Goal: Task Accomplishment & Management: Manage account settings

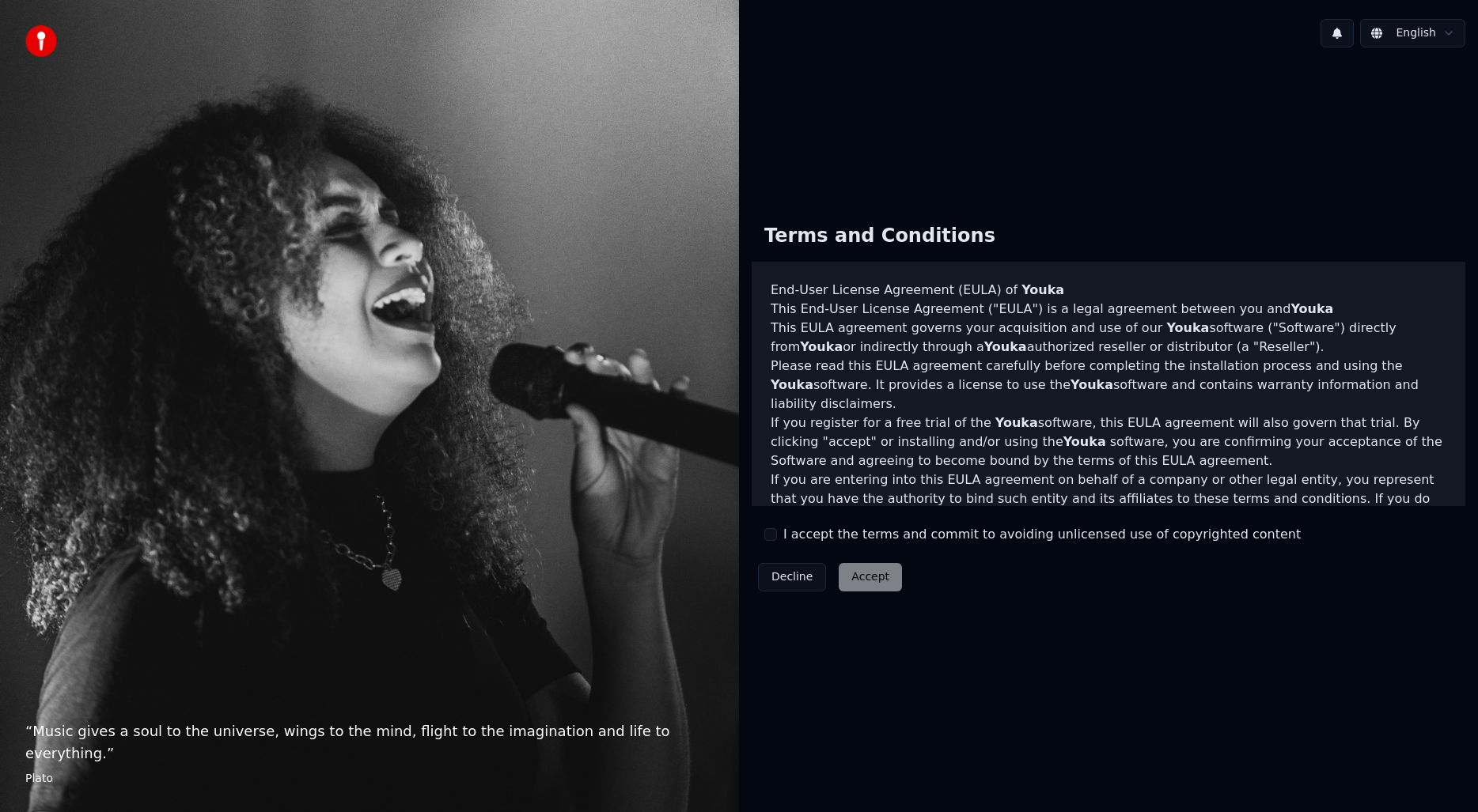
click at [777, 533] on div "I accept the terms and commit to avoiding unlicensed use of copyrighted content" at bounding box center [1032, 534] width 537 height 19
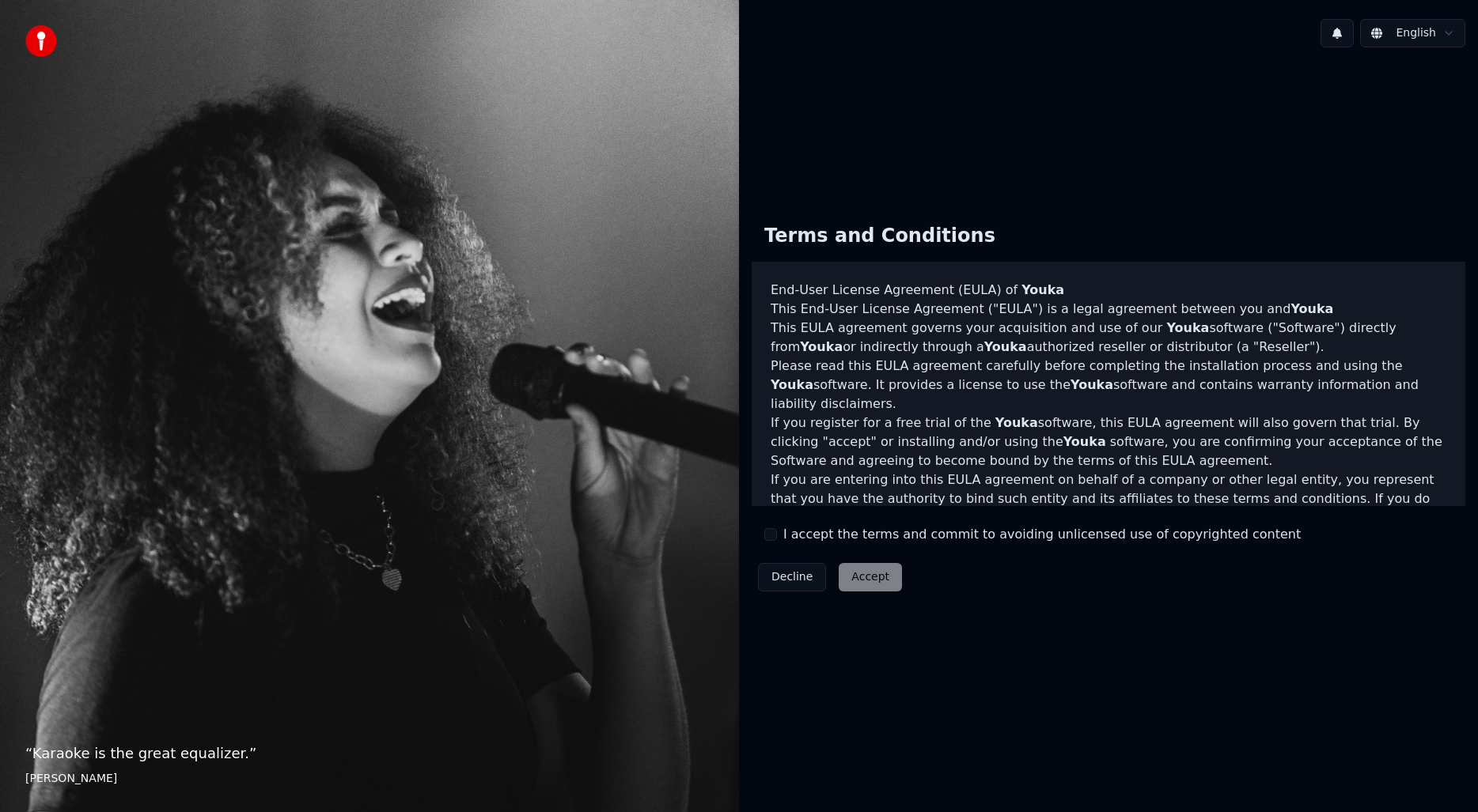
click at [766, 534] on button "I accept the terms and commit to avoiding unlicensed use of copyrighted content" at bounding box center [770, 534] width 13 height 13
click at [853, 580] on button "Accept" at bounding box center [870, 577] width 64 height 28
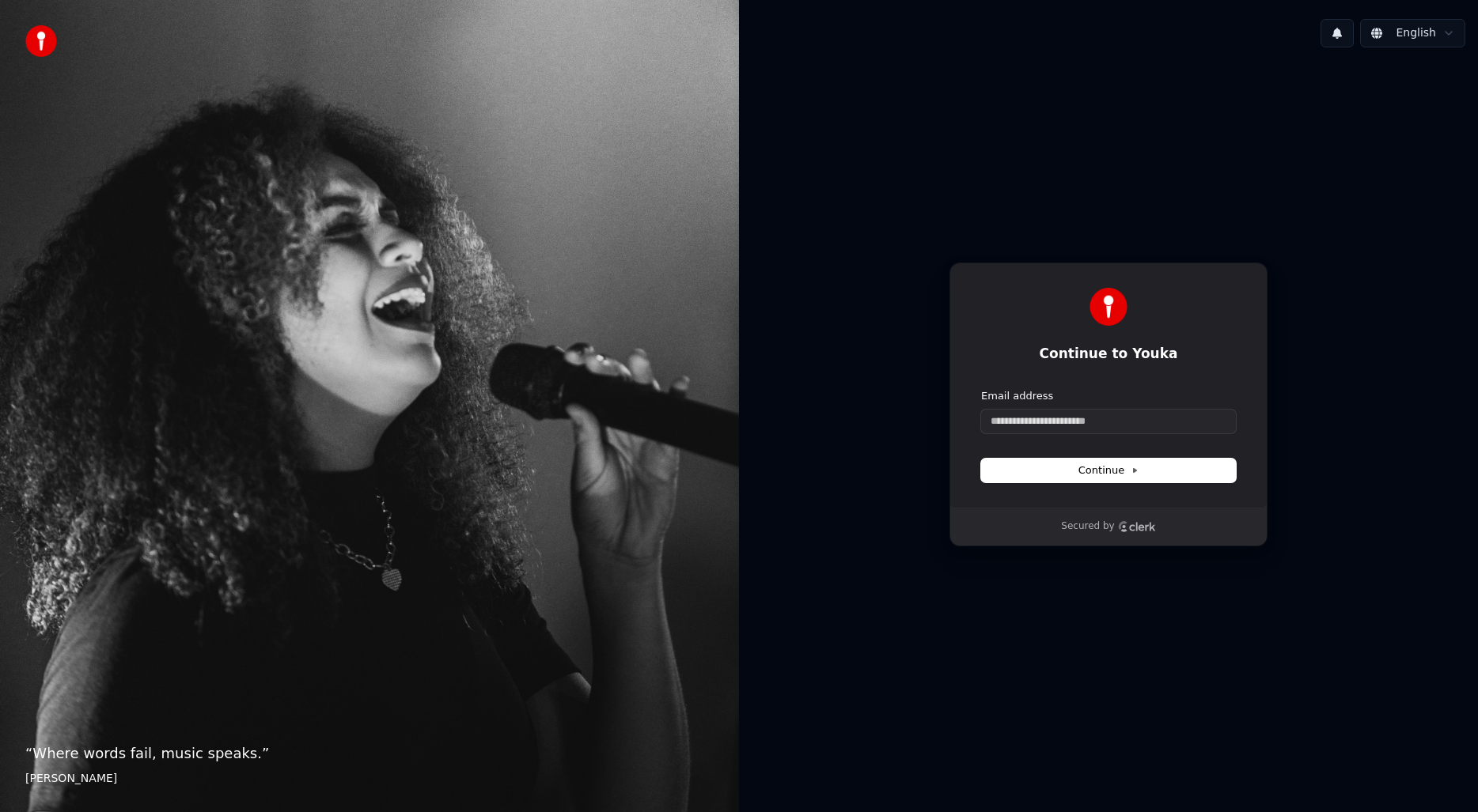
click at [1127, 434] on form "Email address Continue" at bounding box center [1108, 436] width 255 height 94
click at [1124, 421] on input "Email address" at bounding box center [1108, 421] width 255 height 23
paste input "**********"
click at [1119, 469] on span "Continue" at bounding box center [1108, 470] width 61 height 15
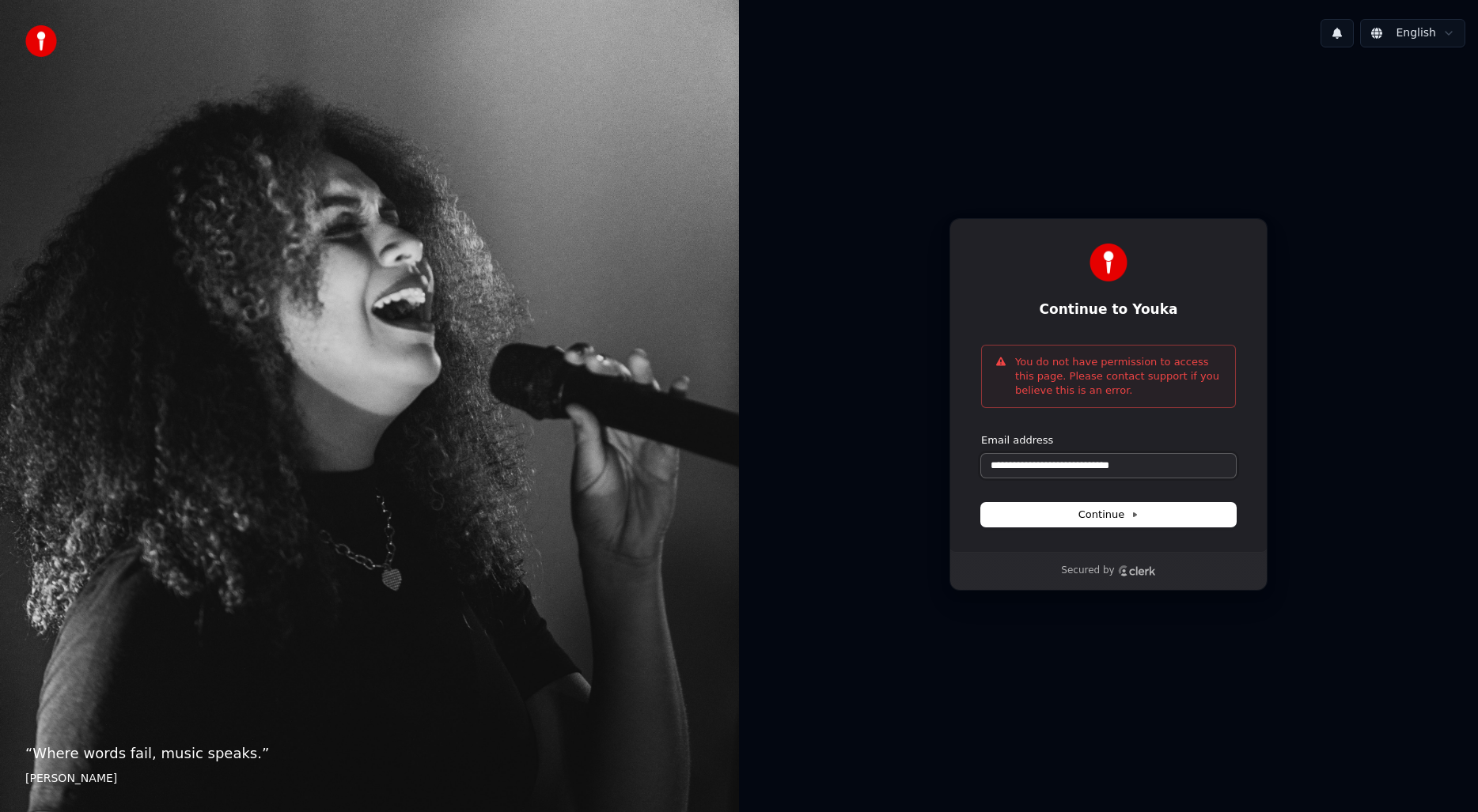
type input "**********"
click at [1155, 463] on input "**********" at bounding box center [1108, 466] width 255 height 23
click at [1047, 463] on input "Email address" at bounding box center [1108, 466] width 255 height 23
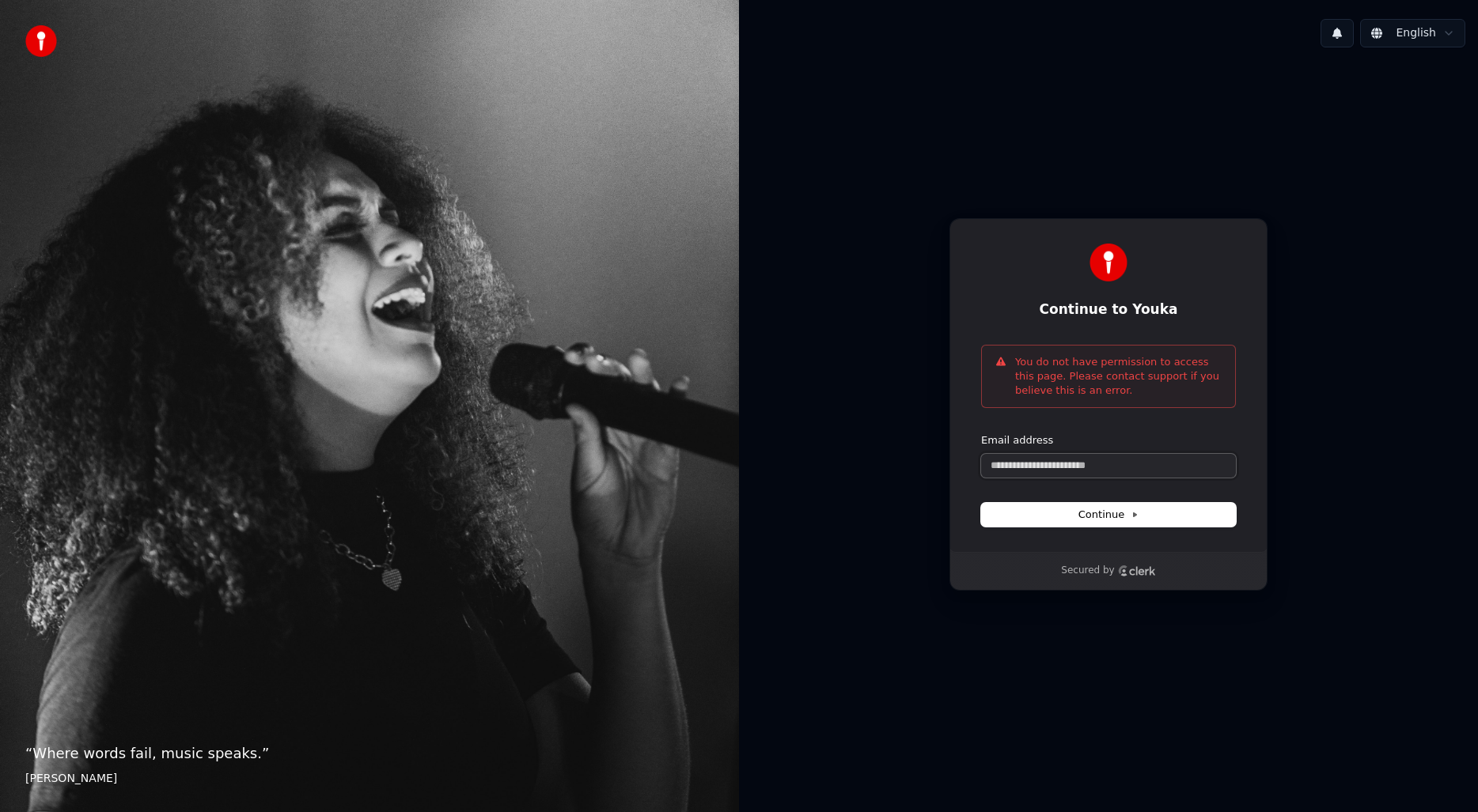
click at [1047, 463] on input "Email address" at bounding box center [1108, 466] width 255 height 23
paste input "**********"
click at [1100, 517] on span "Continue" at bounding box center [1108, 515] width 61 height 15
type input "**********"
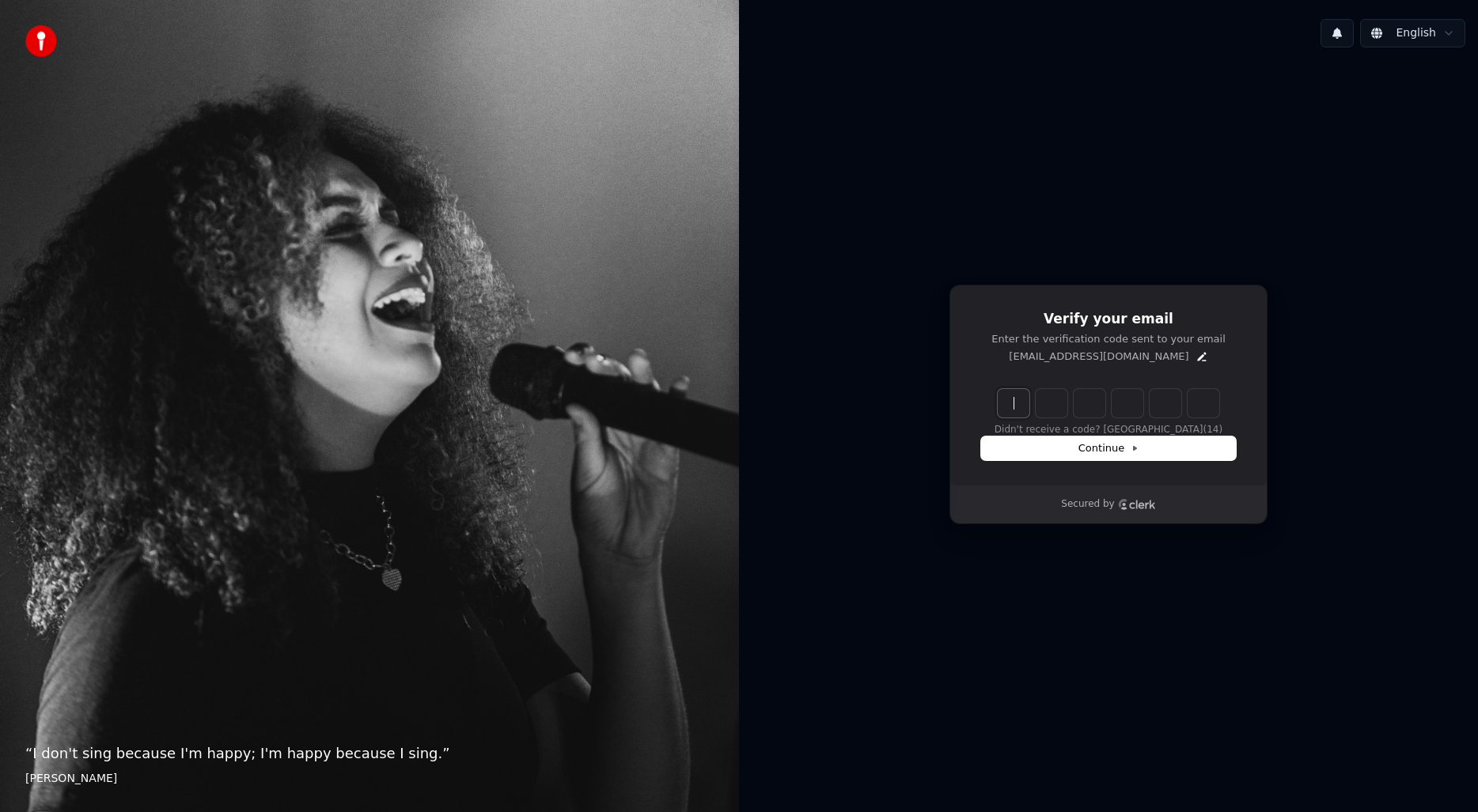
click at [1021, 409] on input "Enter verification code" at bounding box center [1124, 403] width 253 height 28
paste input "******"
type input "******"
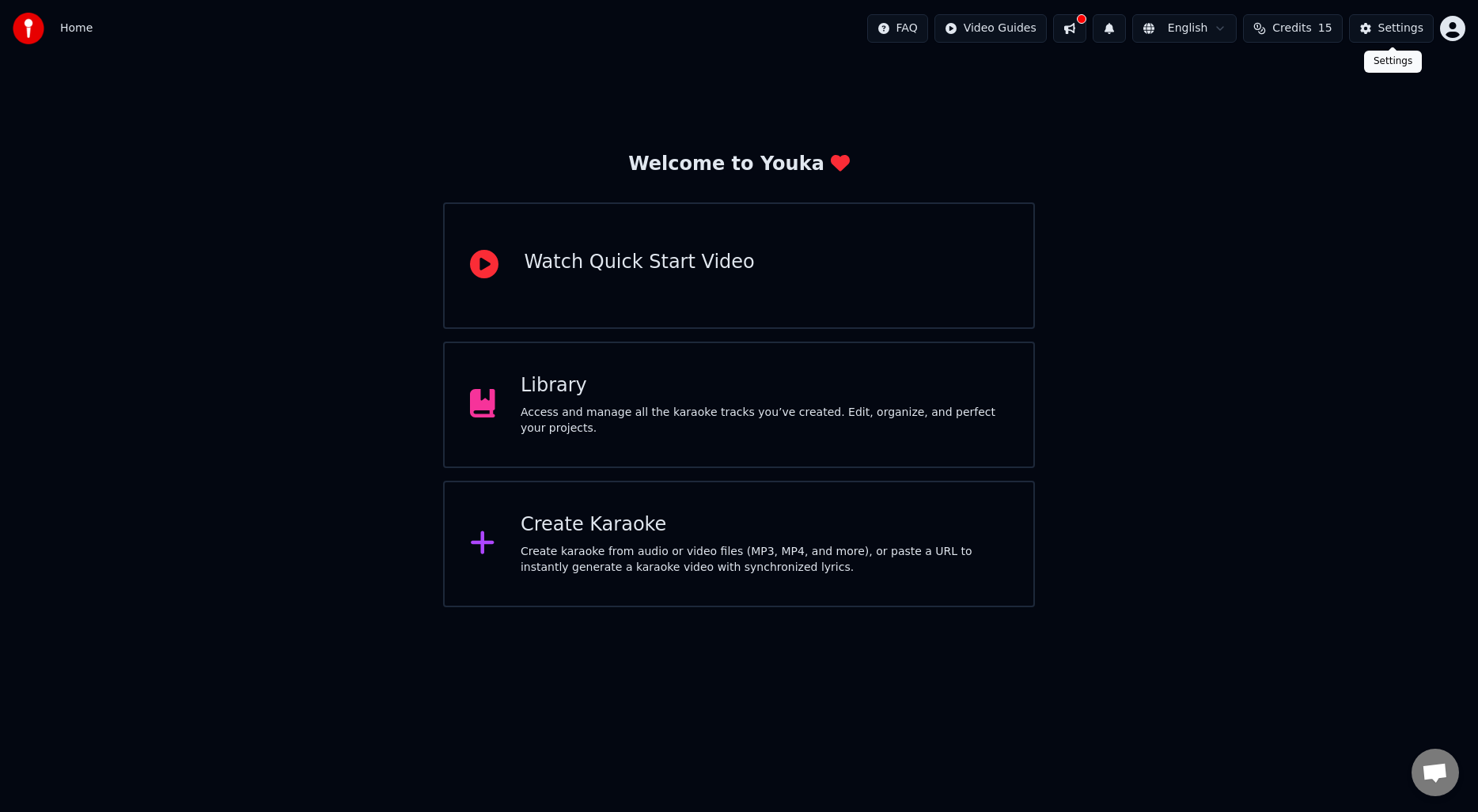
click at [1385, 22] on div "Settings" at bounding box center [1401, 28] width 45 height 16
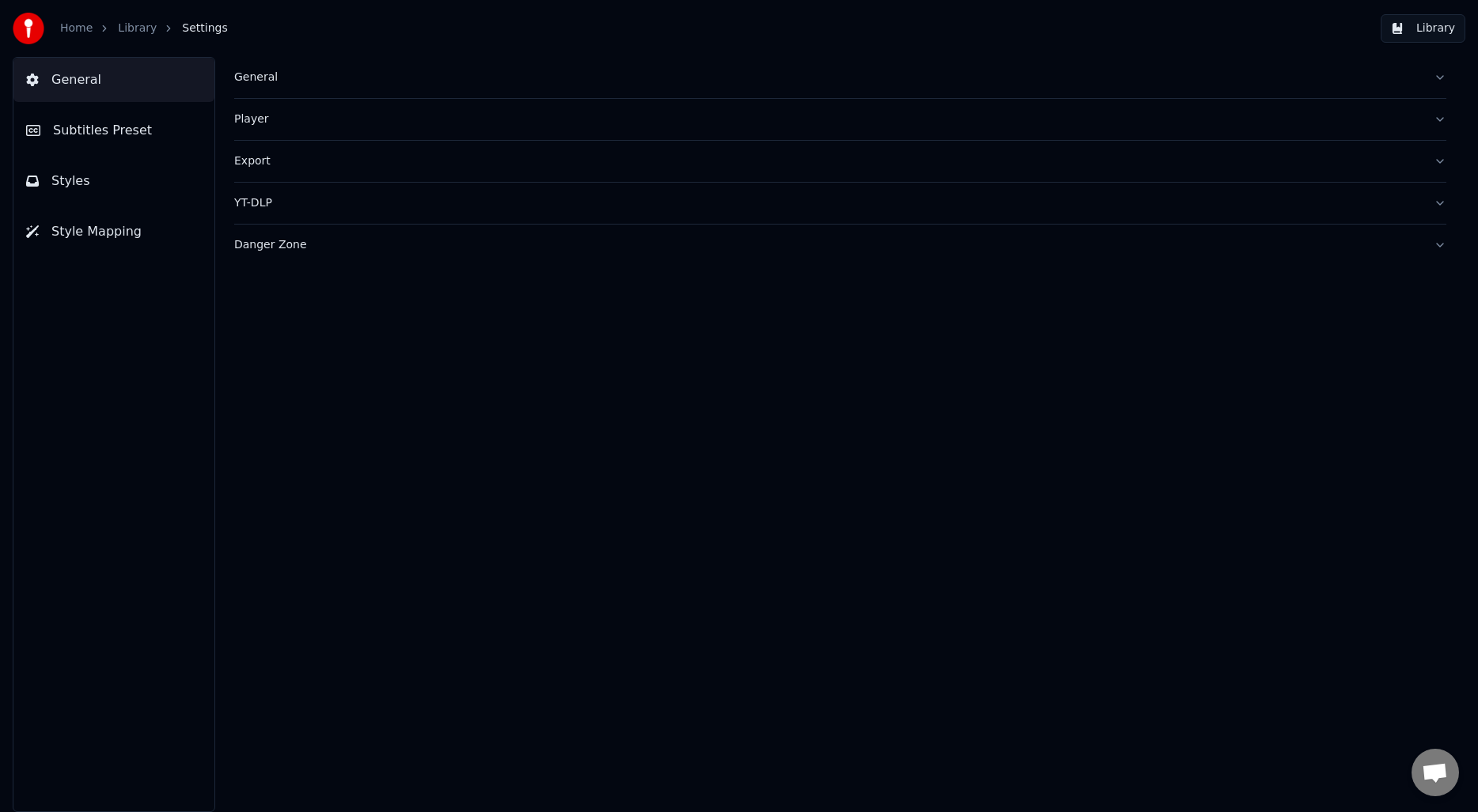
click at [108, 118] on button "Subtitles Preset" at bounding box center [114, 130] width 201 height 44
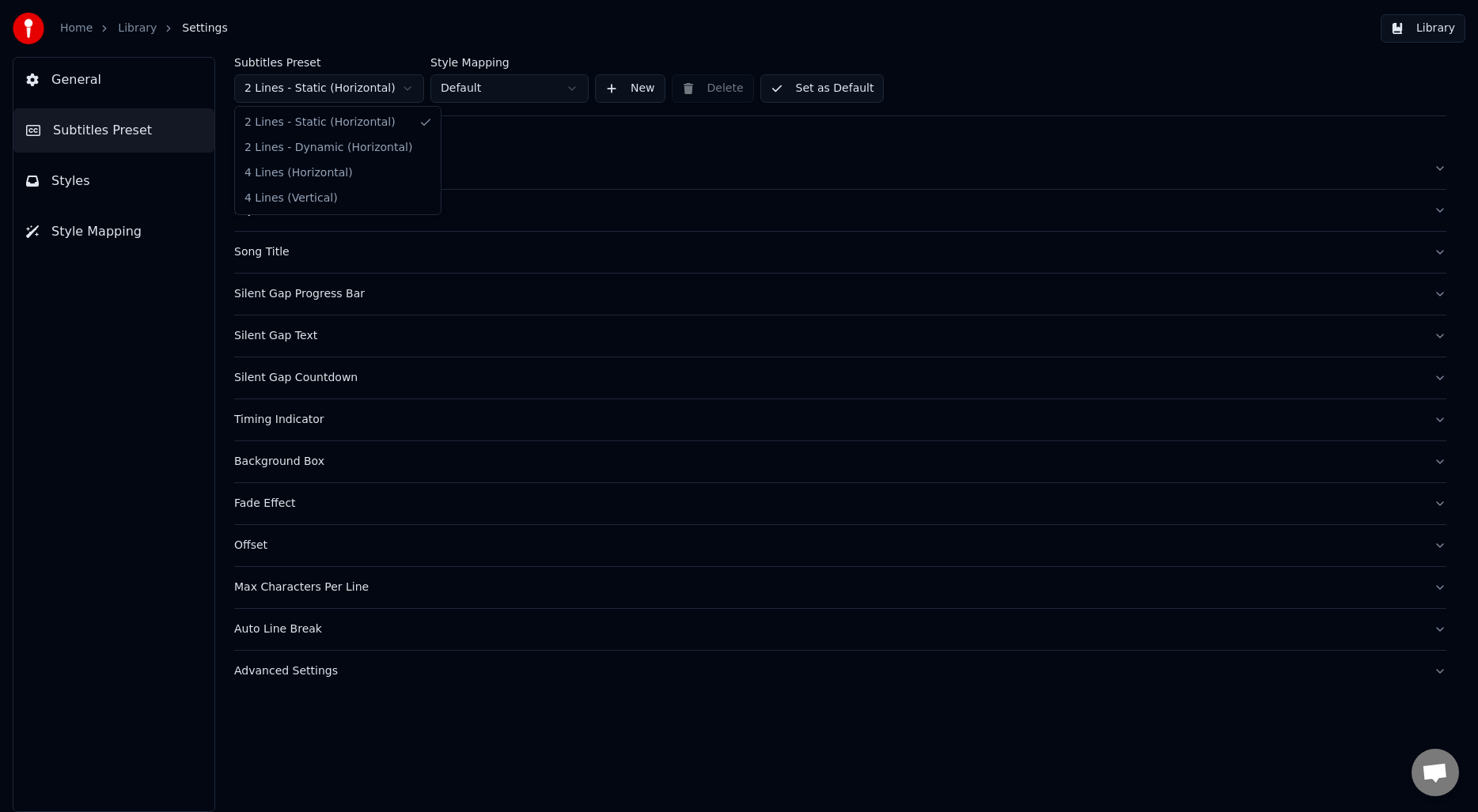
click at [362, 81] on html "Home Library Settings Library General Subtitles Preset Styles Style Mapping Sub…" at bounding box center [739, 406] width 1478 height 812
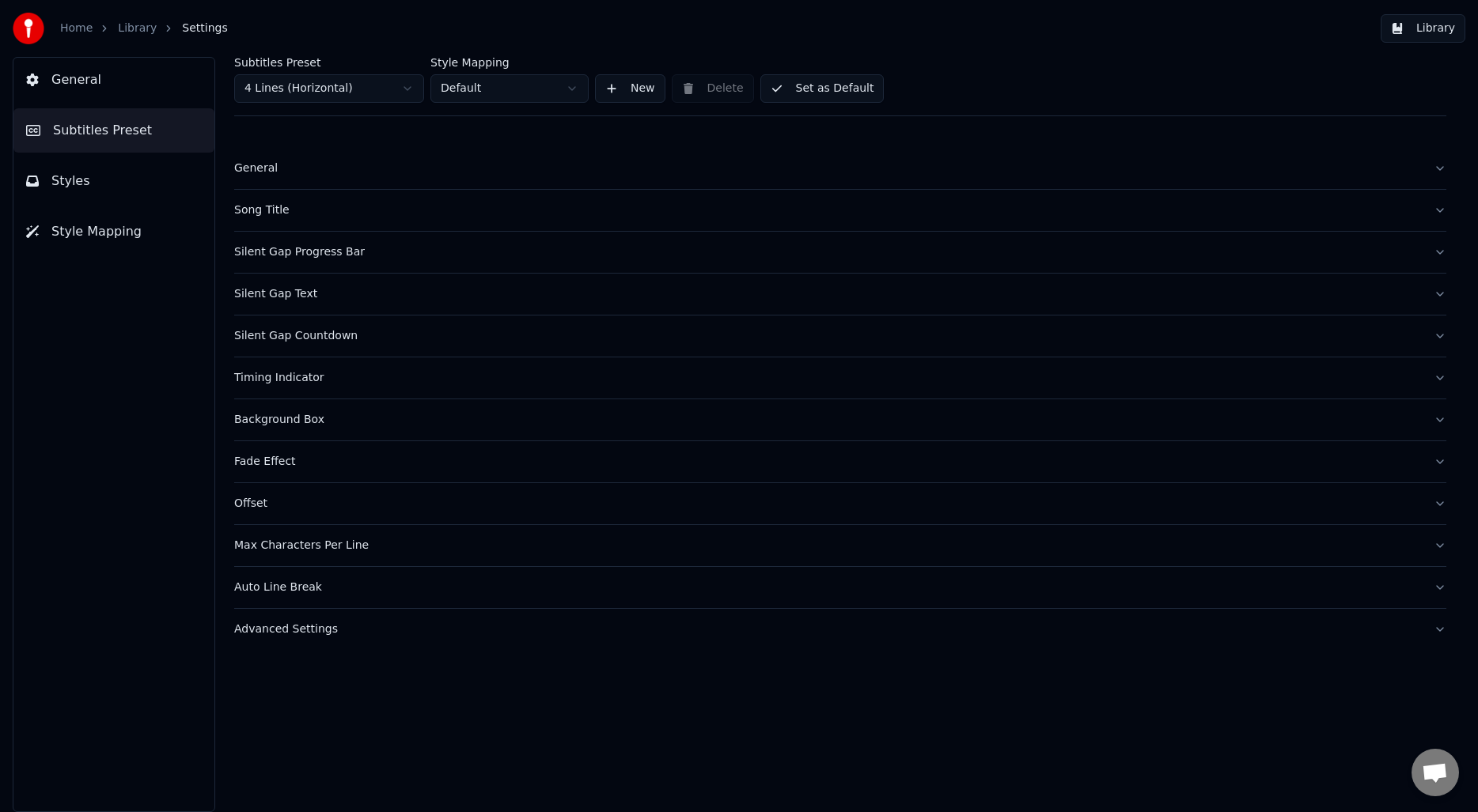
click at [265, 500] on div "Offset" at bounding box center [828, 504] width 1187 height 16
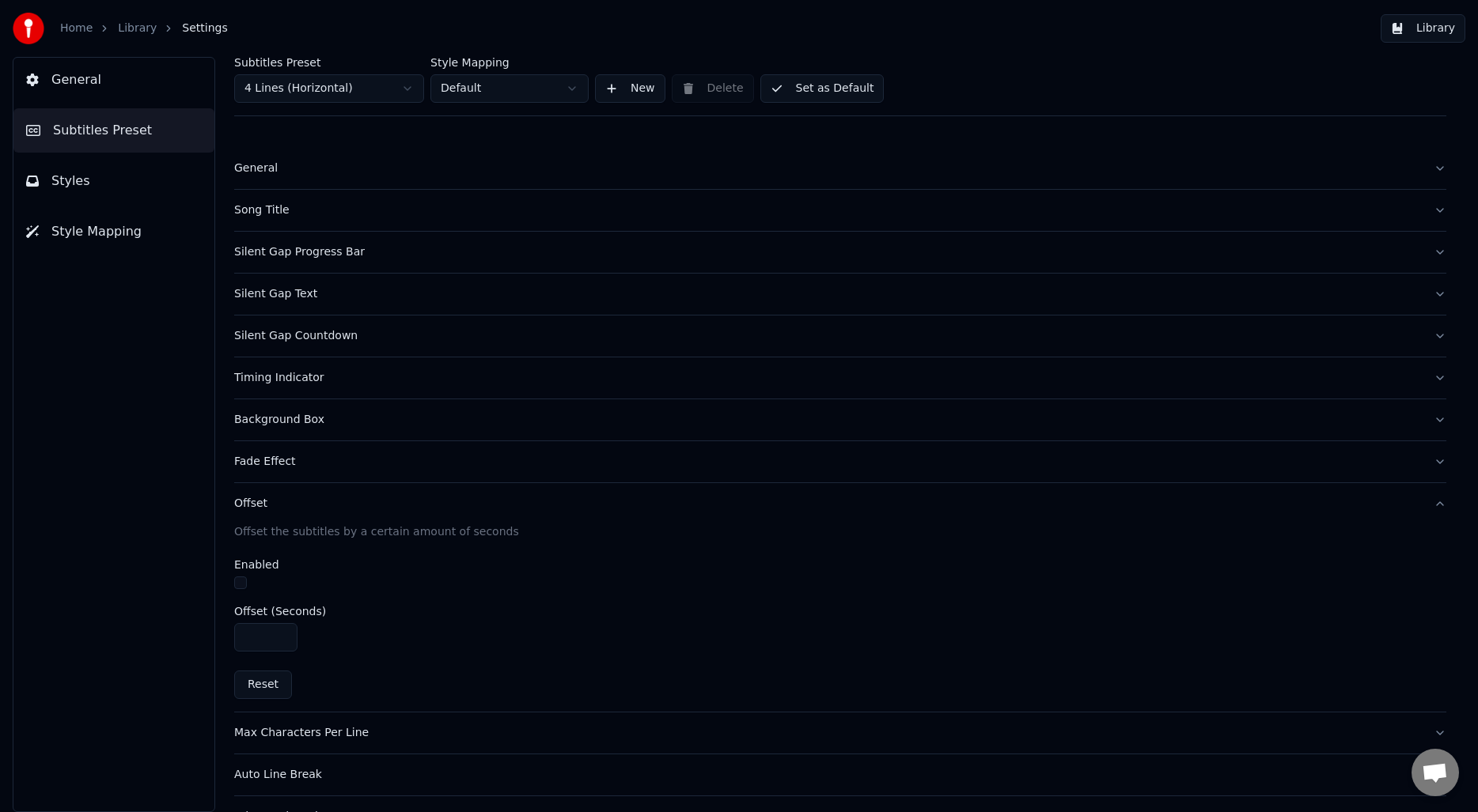
click at [239, 586] on button "button" at bounding box center [240, 582] width 13 height 13
type input "****"
click at [284, 641] on input "****" at bounding box center [266, 637] width 64 height 28
click at [139, 508] on div "General Subtitles Preset Styles Style Mapping" at bounding box center [113, 434] width 202 height 755
click at [272, 508] on div "Offset" at bounding box center [828, 504] width 1187 height 16
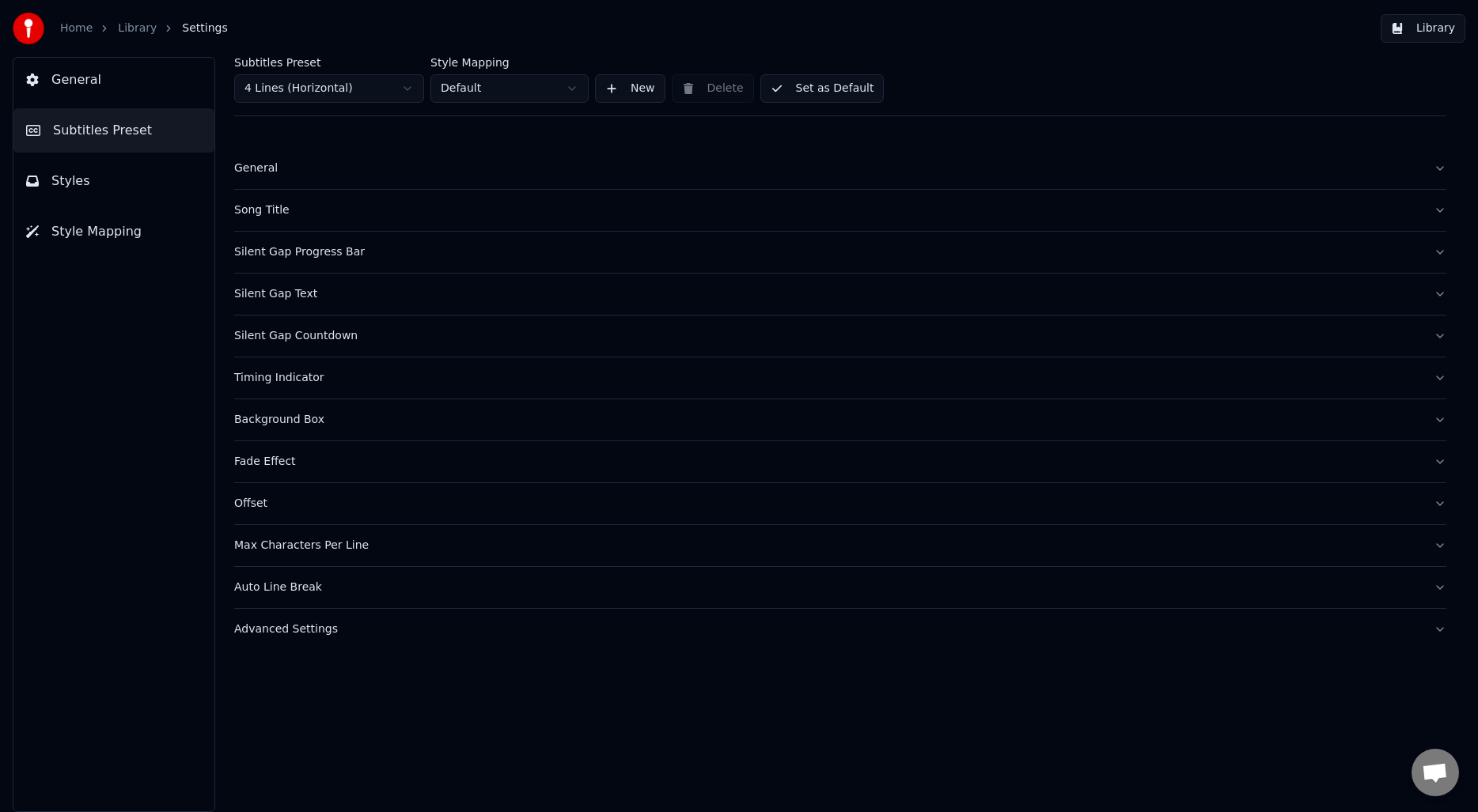
click at [297, 457] on div "Fade Effect" at bounding box center [828, 462] width 1187 height 16
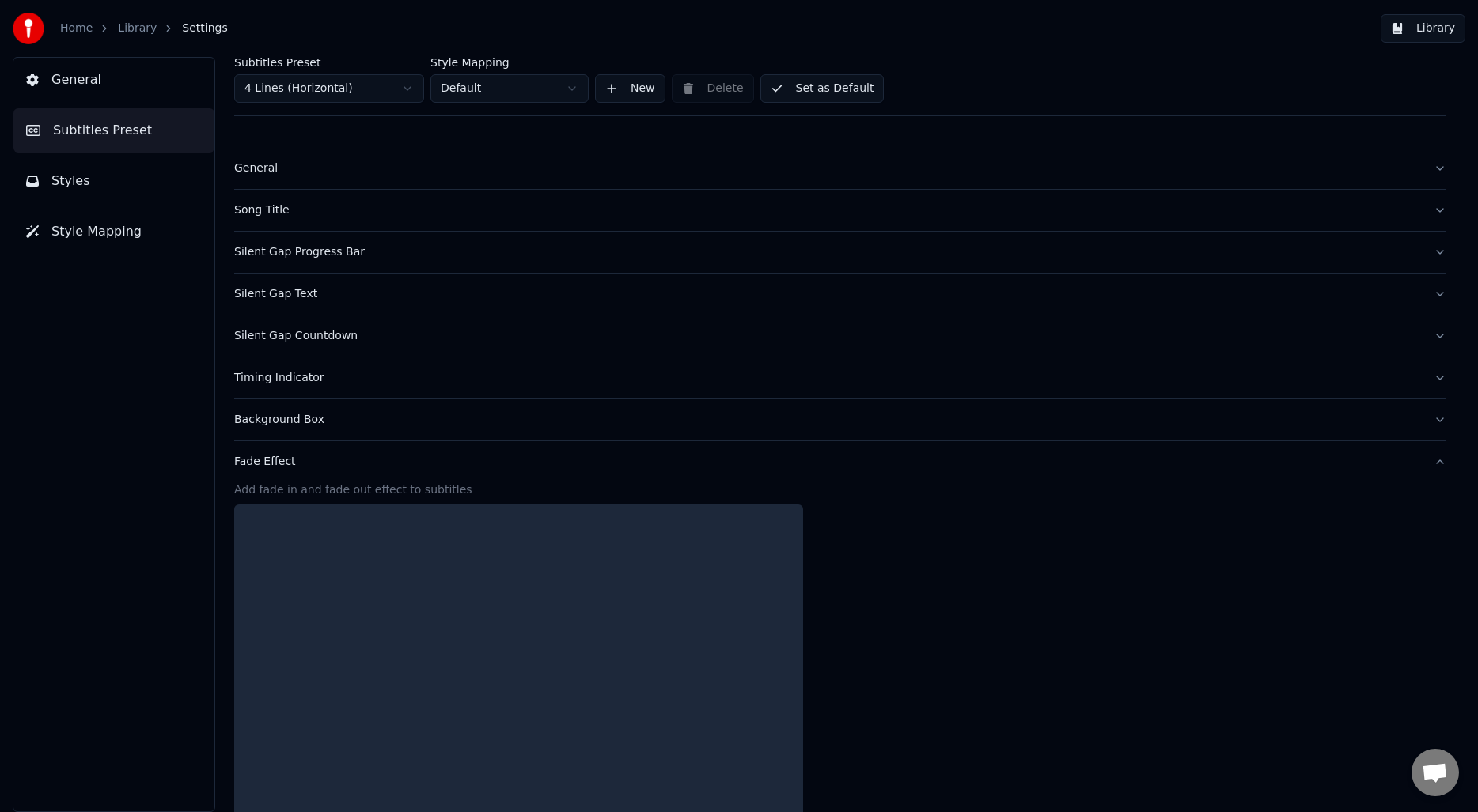
click at [297, 457] on div "Fade Effect" at bounding box center [828, 462] width 1187 height 16
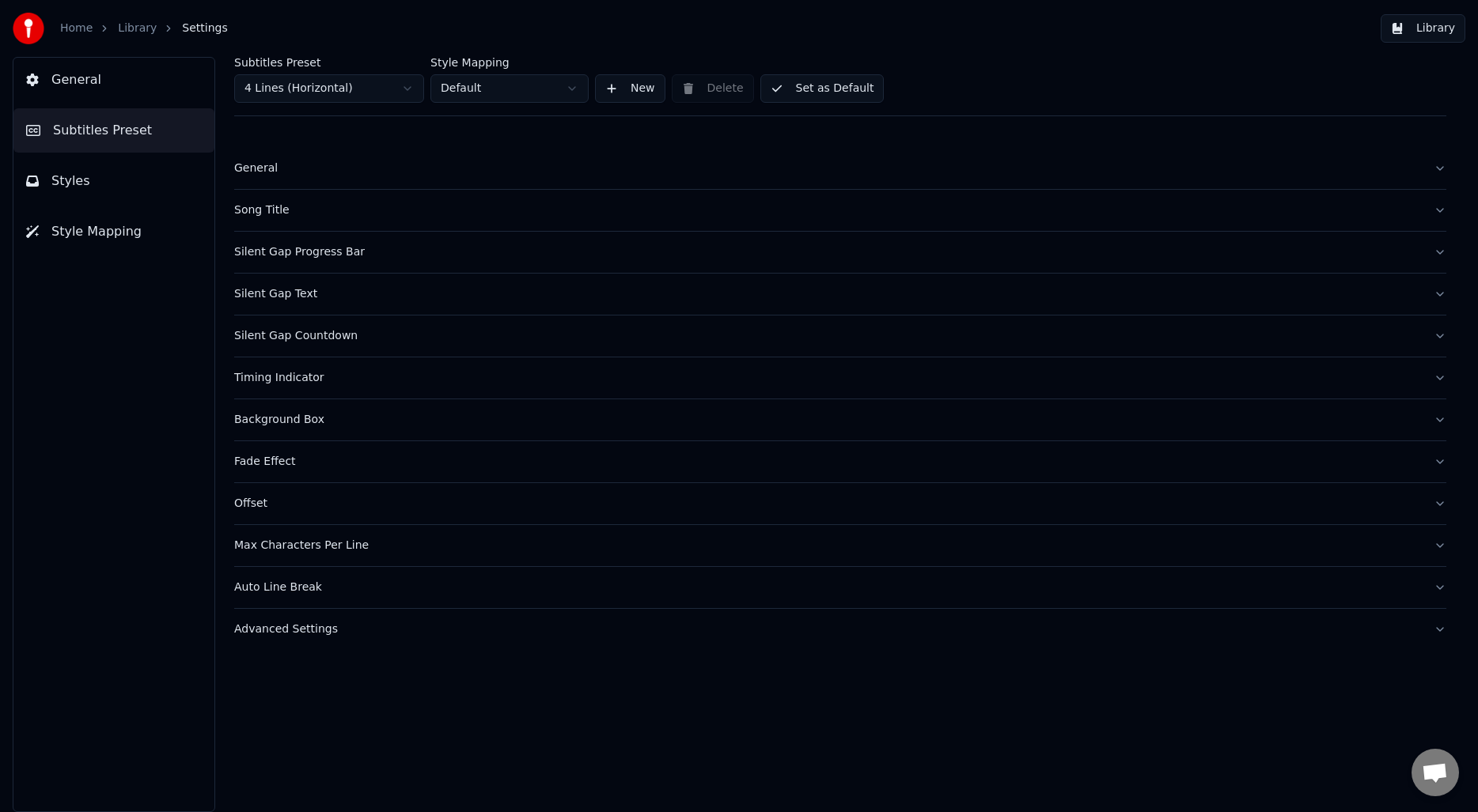
click at [318, 379] on div "Timing Indicator" at bounding box center [828, 378] width 1187 height 16
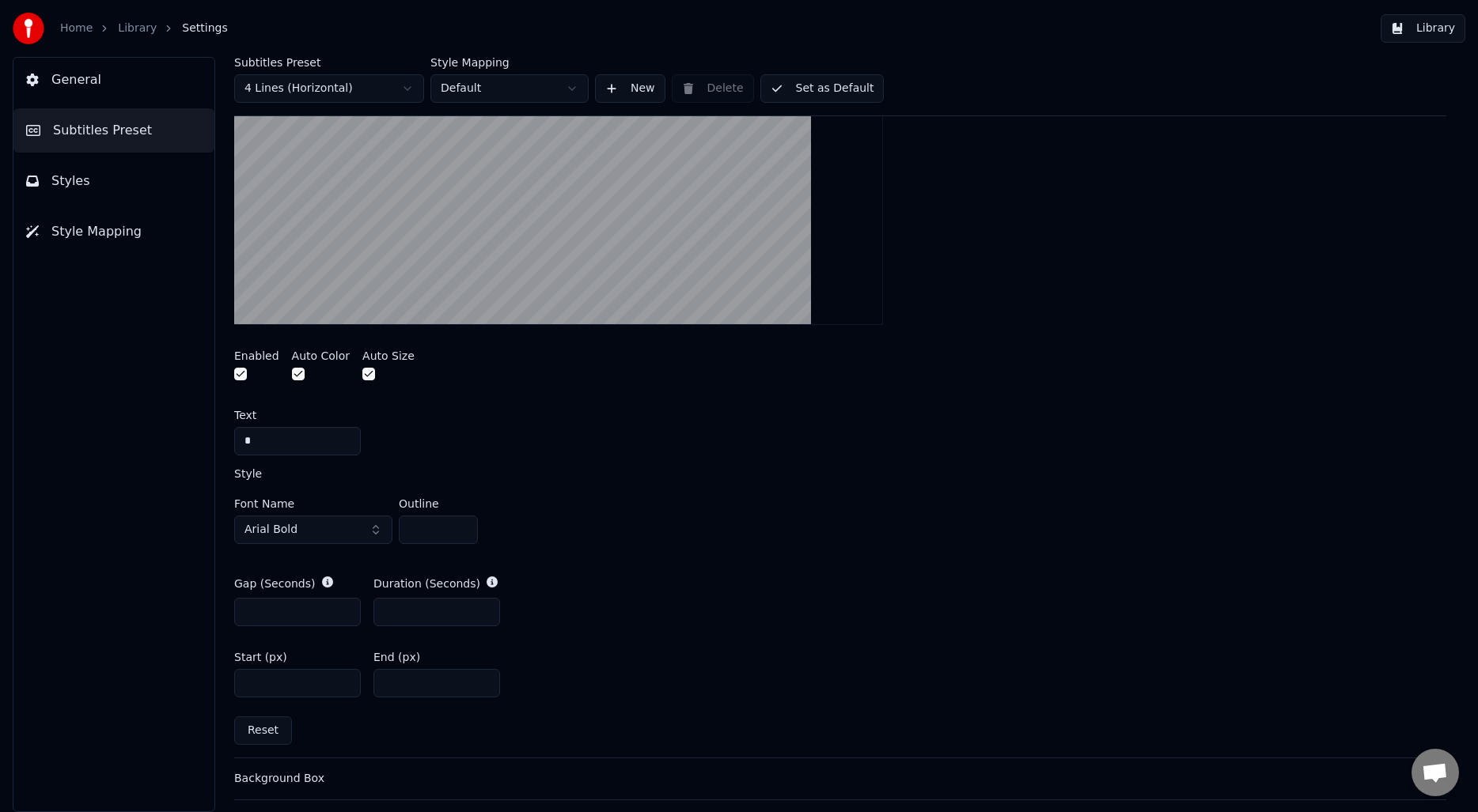
scroll to position [435, 0]
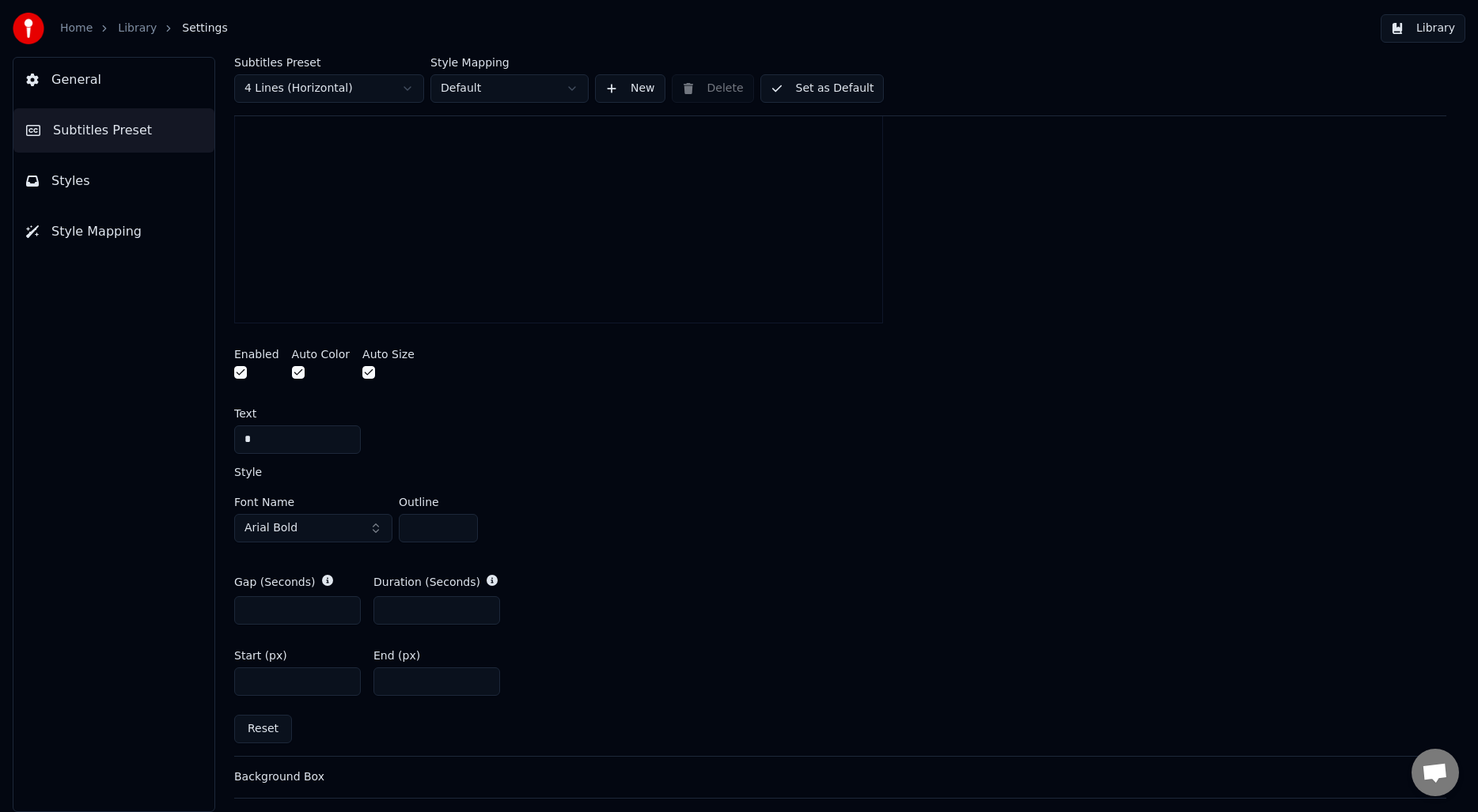
type input "*"
click at [486, 607] on input "*" at bounding box center [437, 610] width 127 height 28
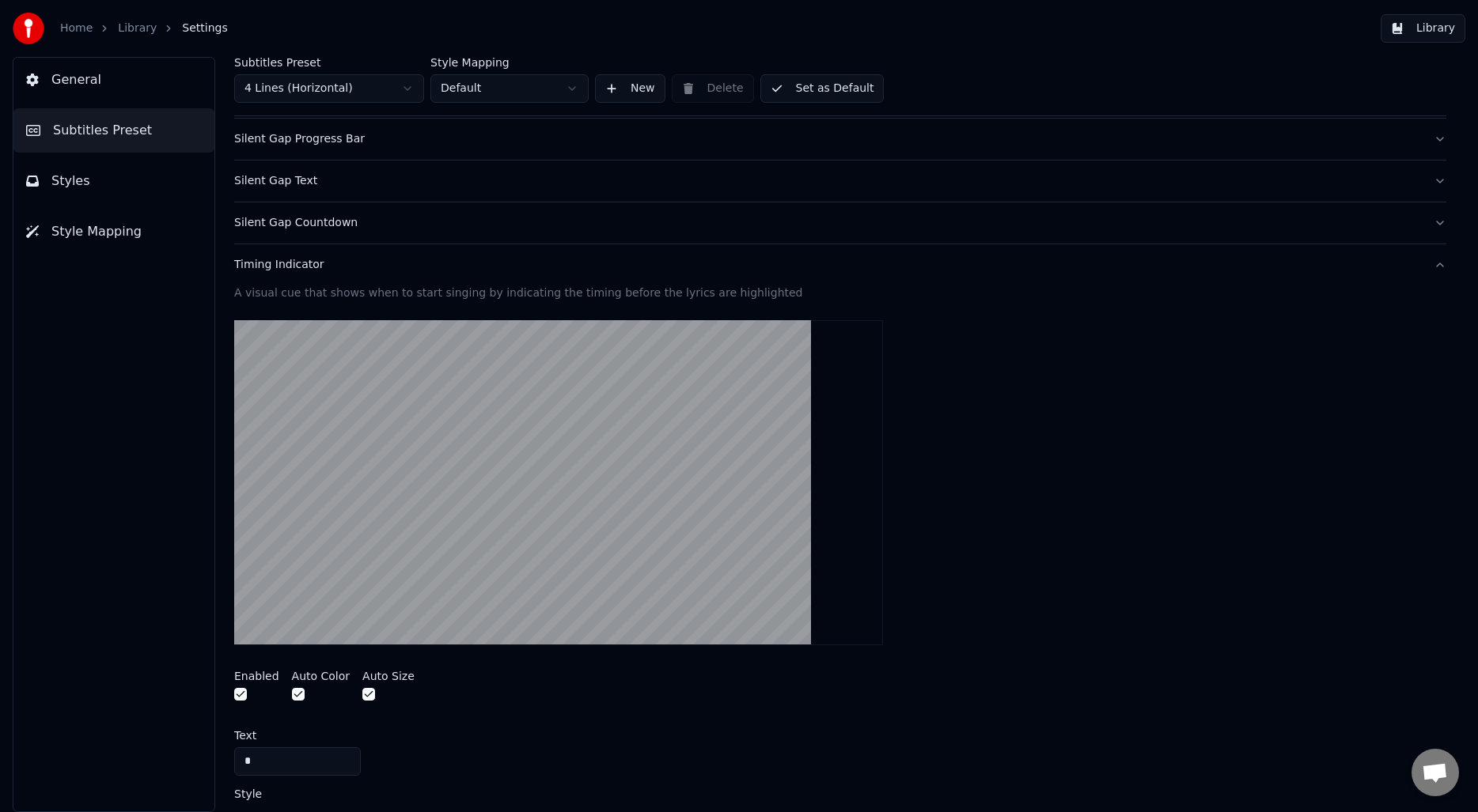
scroll to position [0, 0]
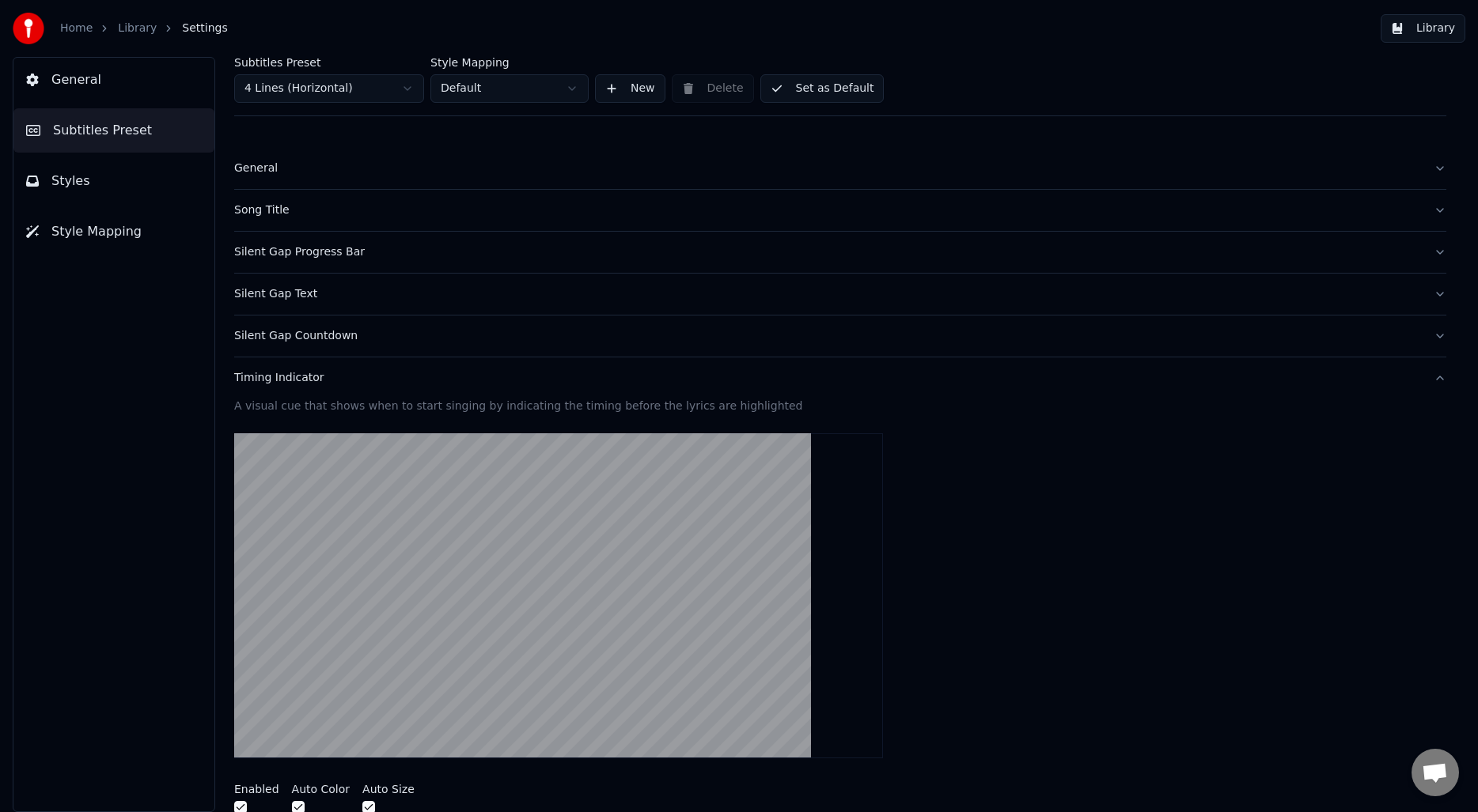
click at [289, 380] on div "Timing Indicator" at bounding box center [828, 378] width 1187 height 16
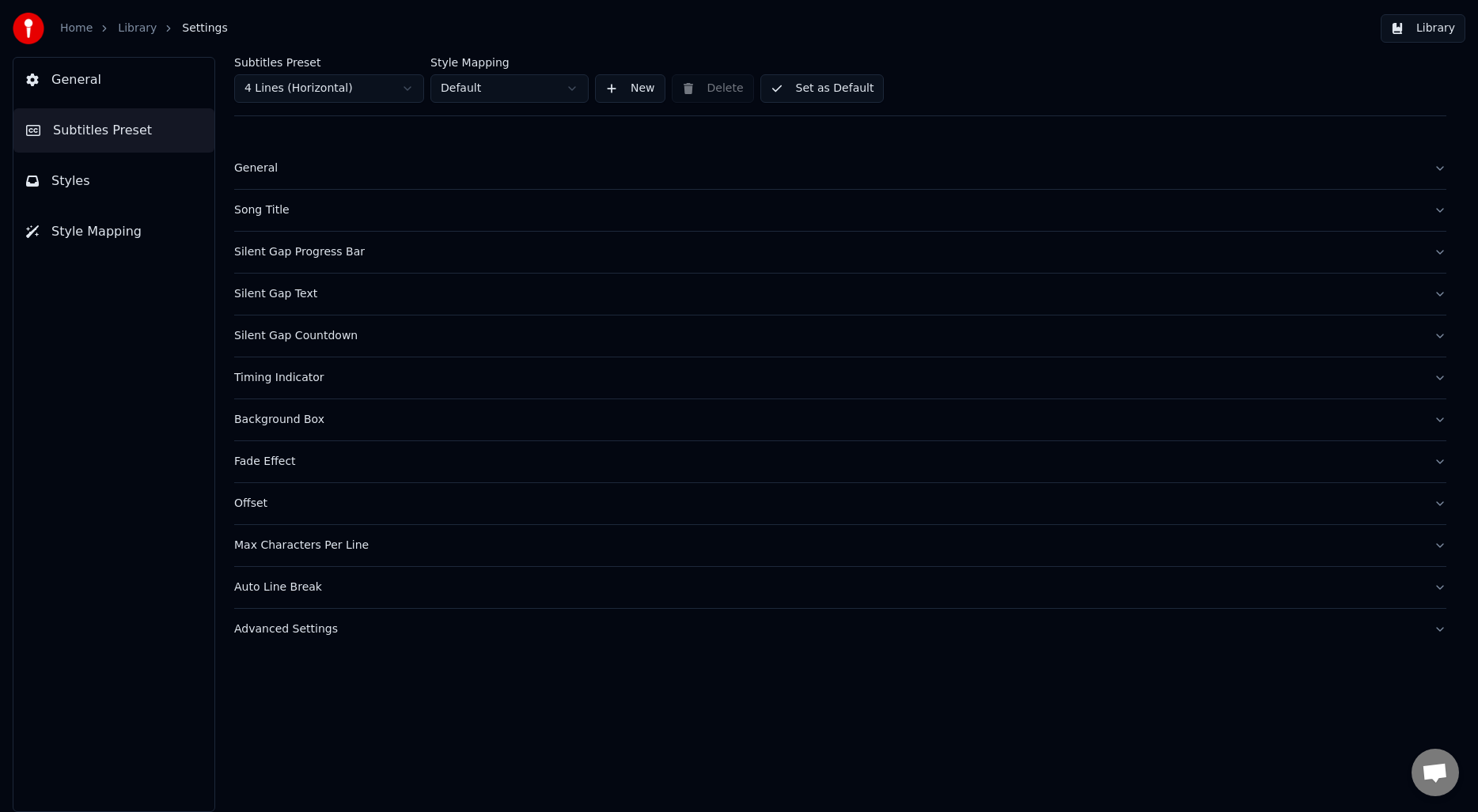
click at [282, 216] on div "Song Title" at bounding box center [828, 210] width 1187 height 16
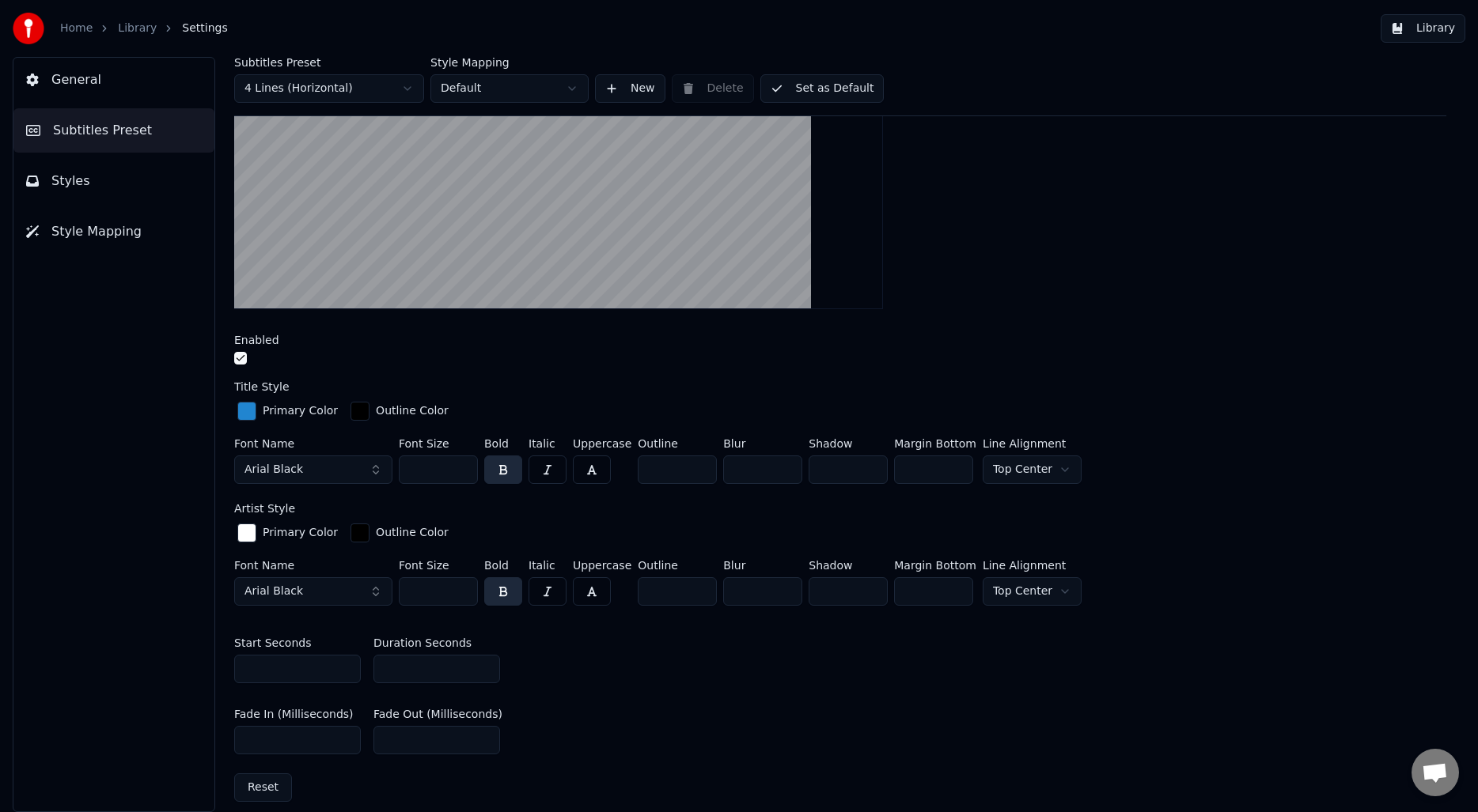
scroll to position [358, 0]
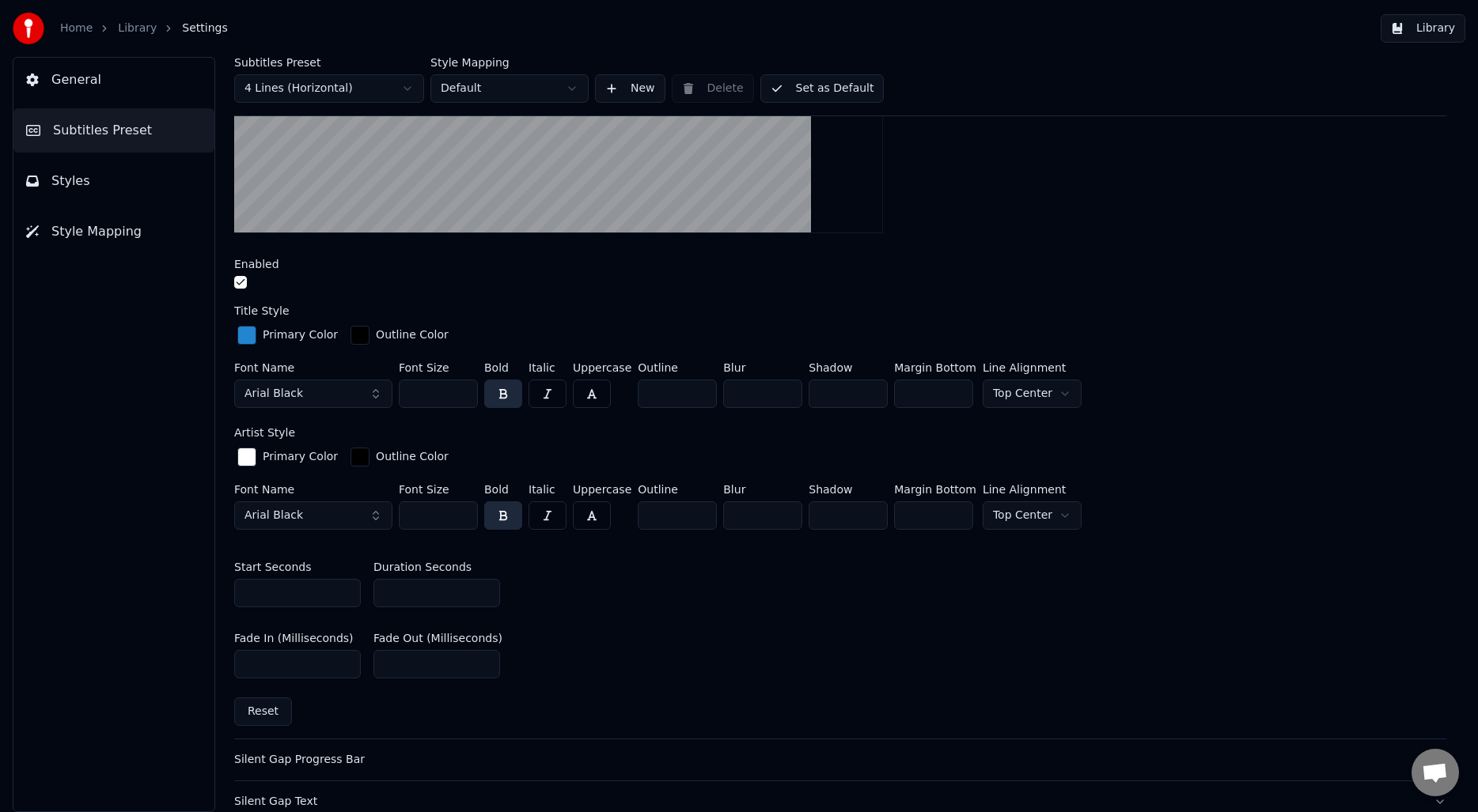
type input "*"
click at [485, 586] on input "*" at bounding box center [437, 593] width 127 height 28
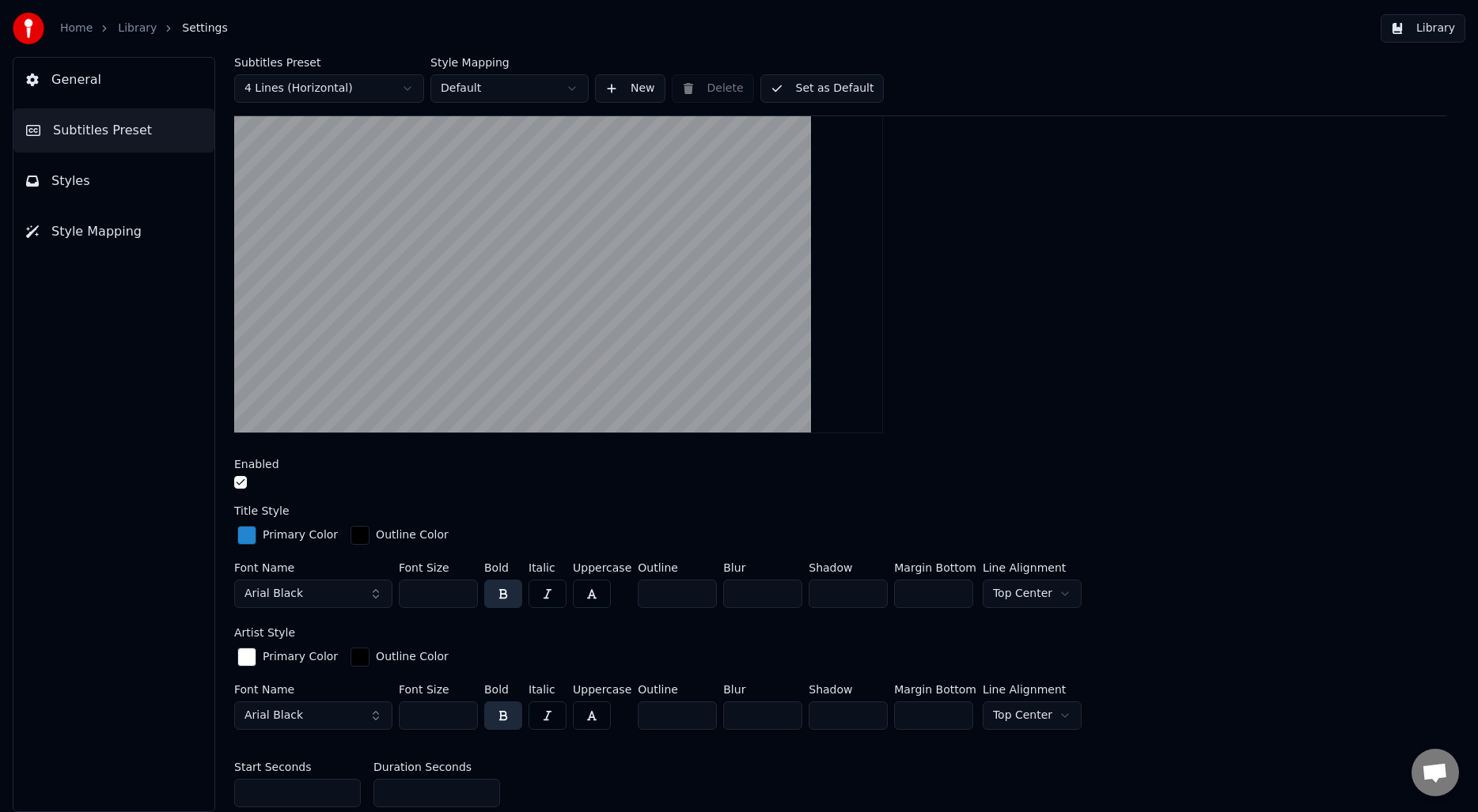
scroll to position [0, 0]
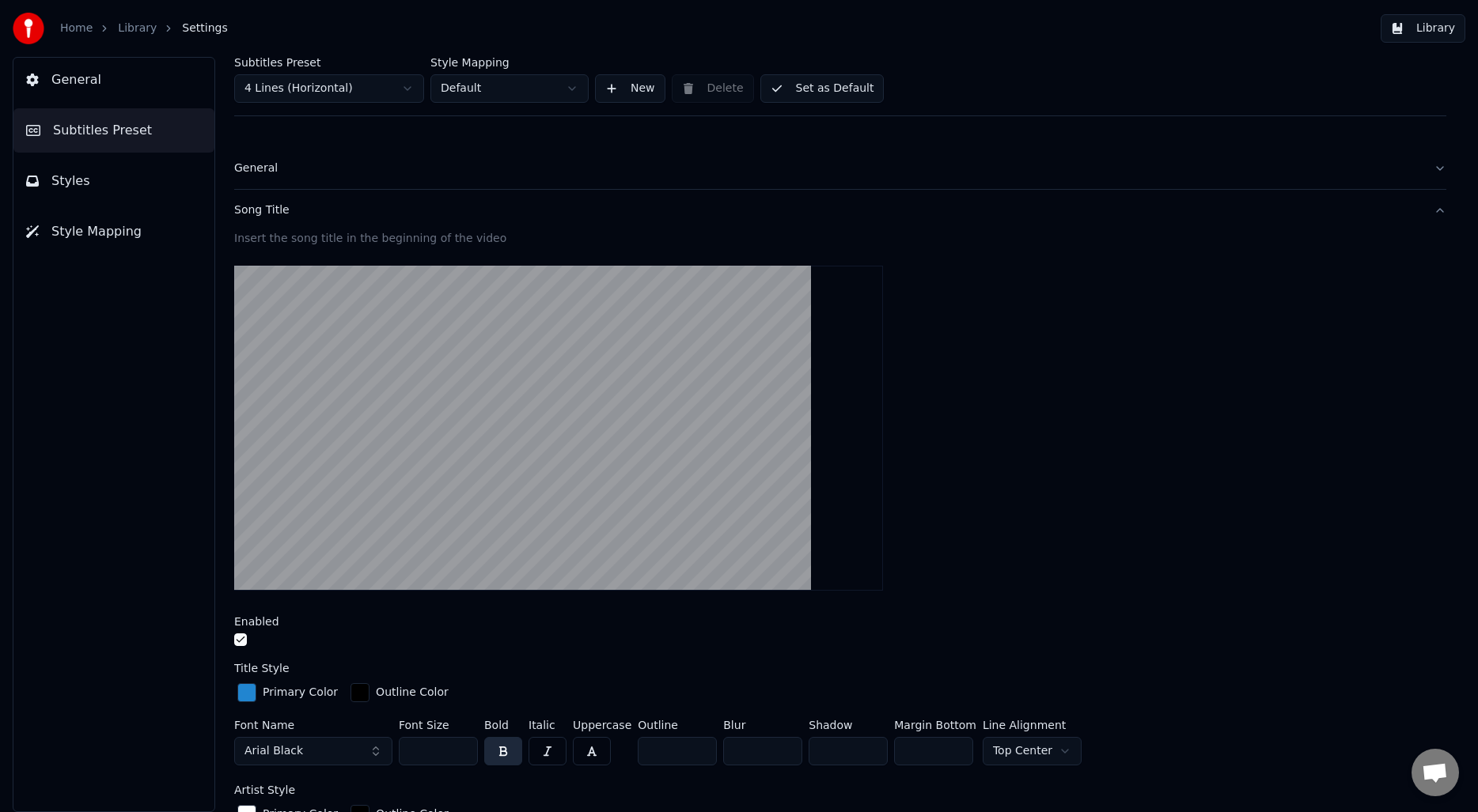
click at [286, 212] on div "Song Title" at bounding box center [828, 210] width 1187 height 16
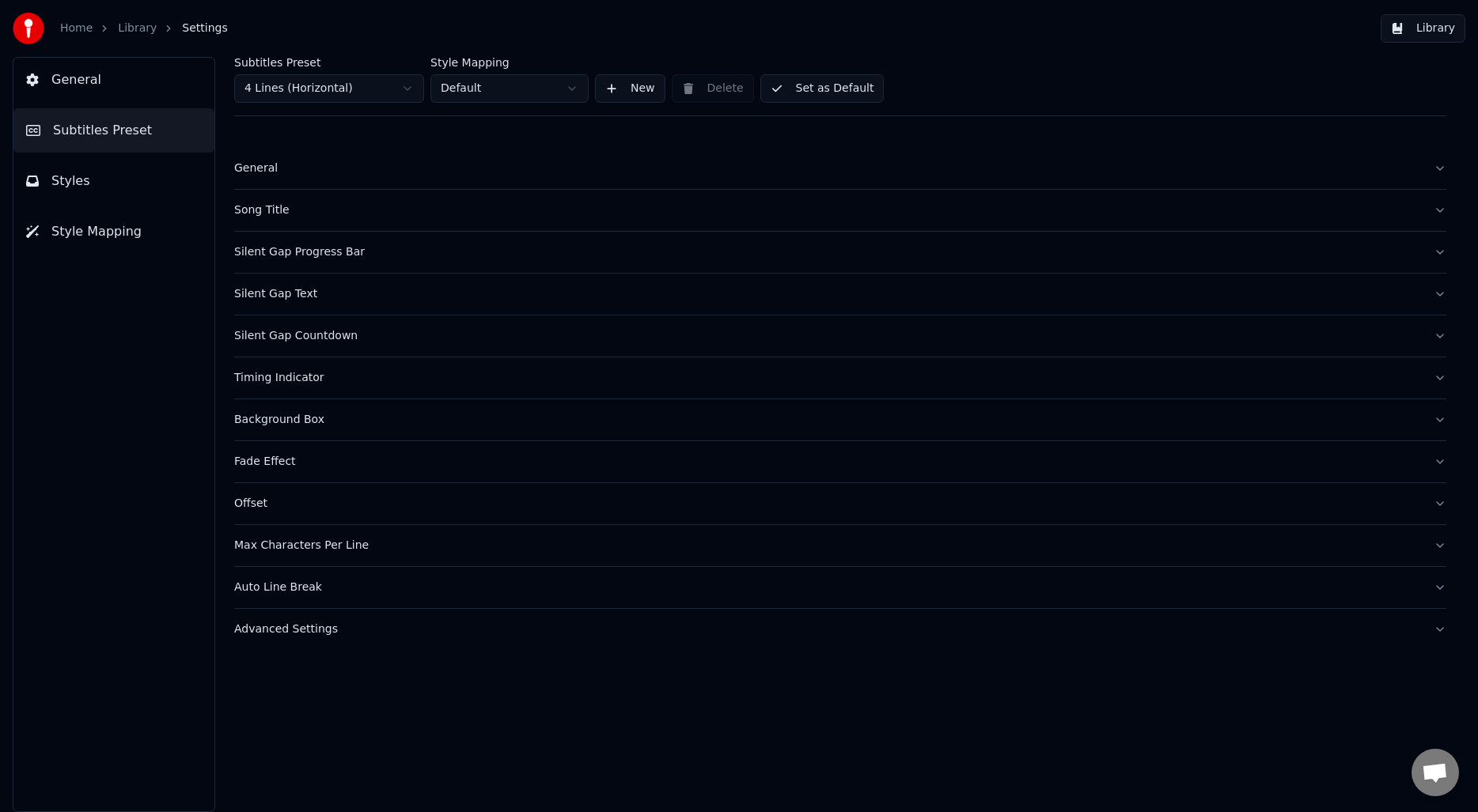
click at [276, 172] on div "General" at bounding box center [828, 168] width 1187 height 16
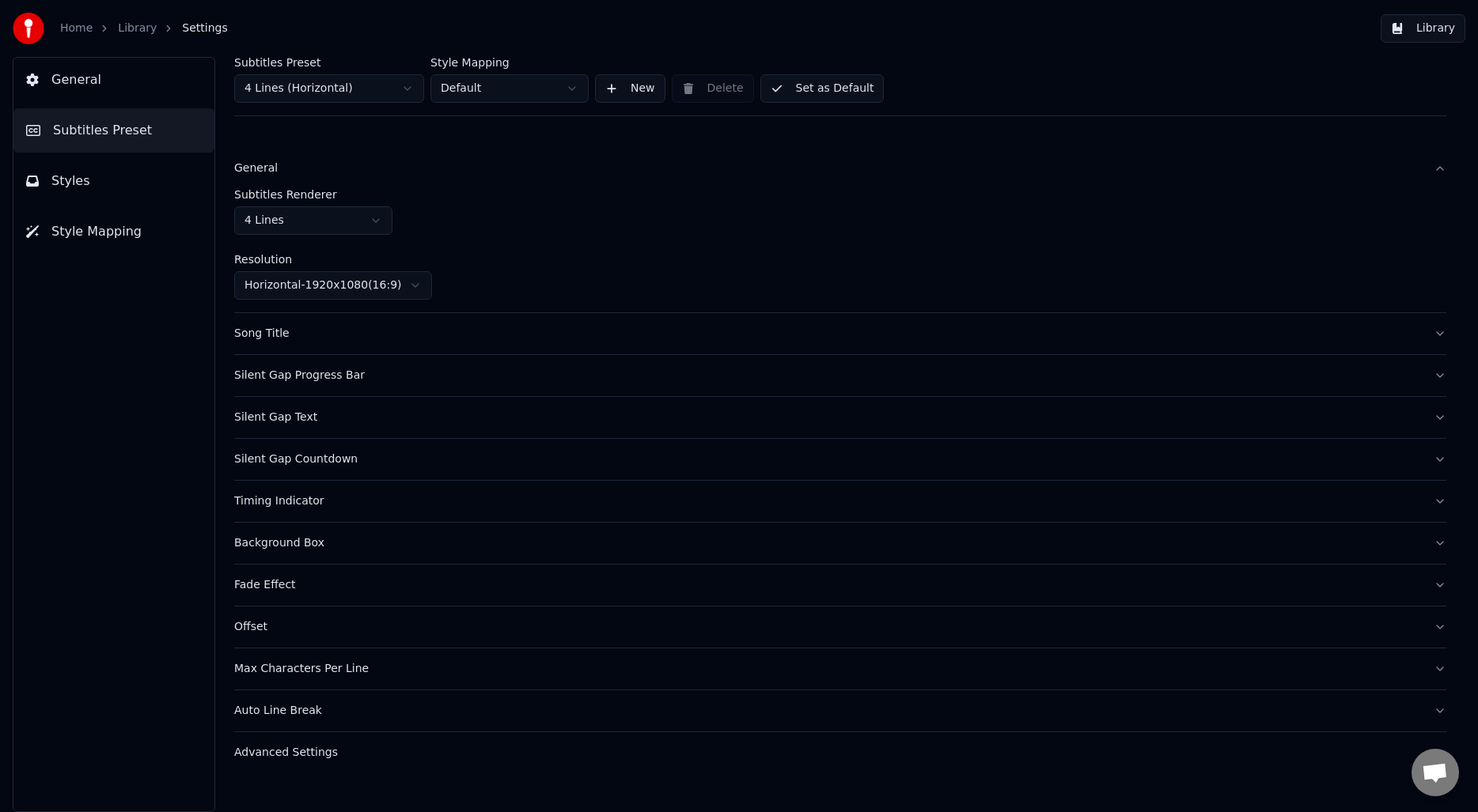
click at [272, 172] on div "General" at bounding box center [828, 168] width 1187 height 16
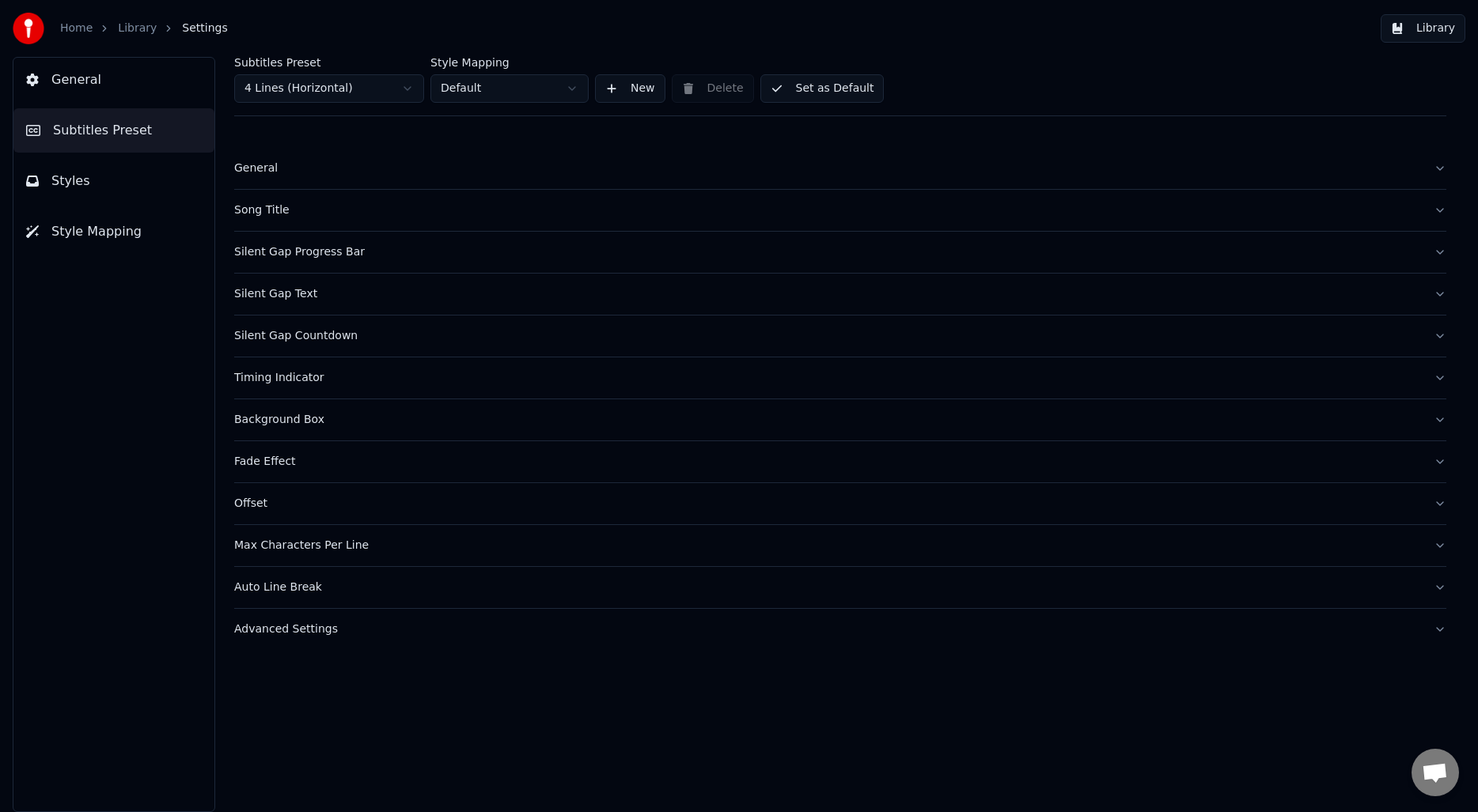
click at [824, 94] on button "Set as Default" at bounding box center [822, 88] width 124 height 28
click at [172, 347] on div "General Subtitles Preset Styles Style Mapping" at bounding box center [113, 434] width 202 height 755
click at [92, 100] on button "General" at bounding box center [114, 79] width 201 height 44
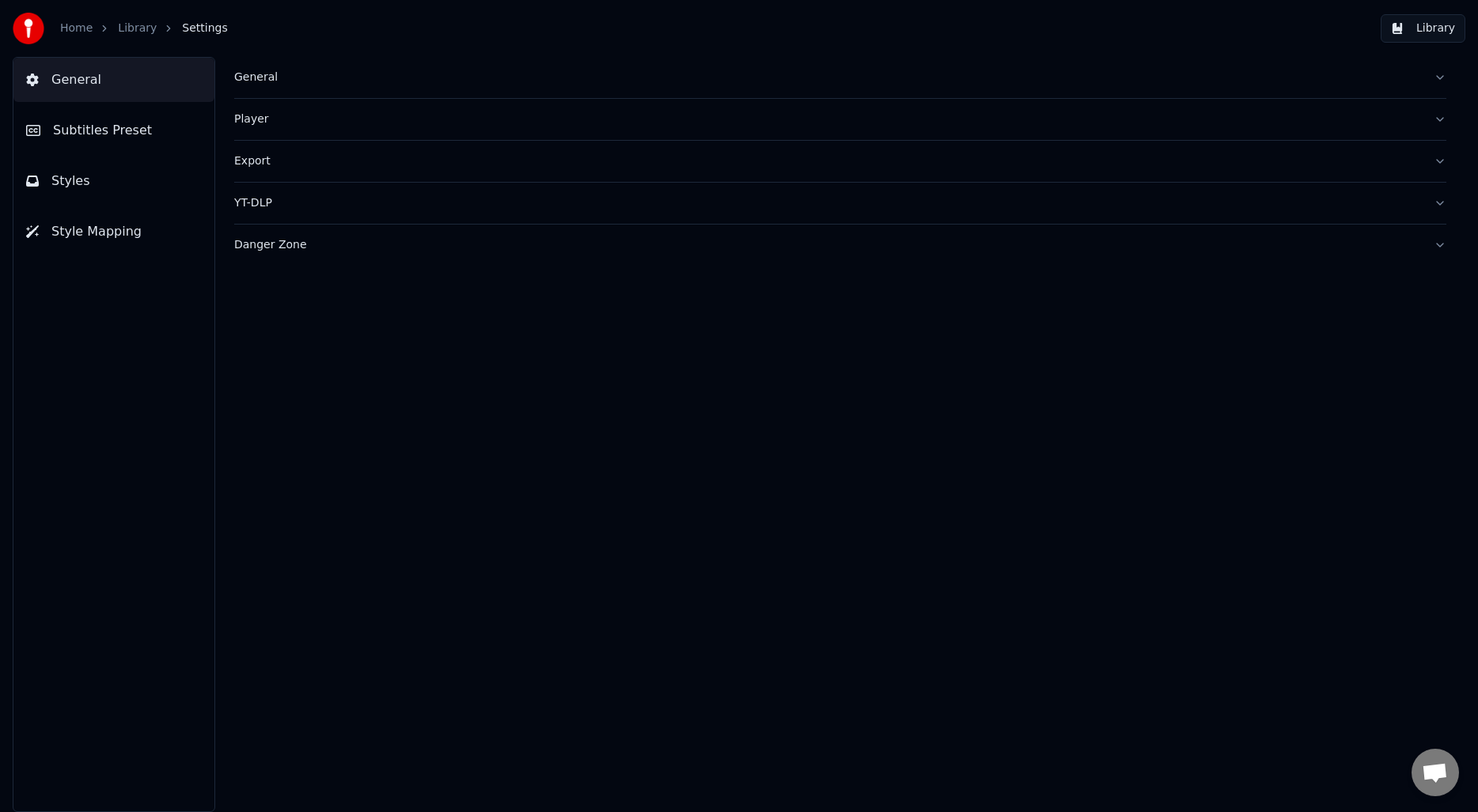
click at [268, 163] on div "Export" at bounding box center [828, 161] width 1187 height 16
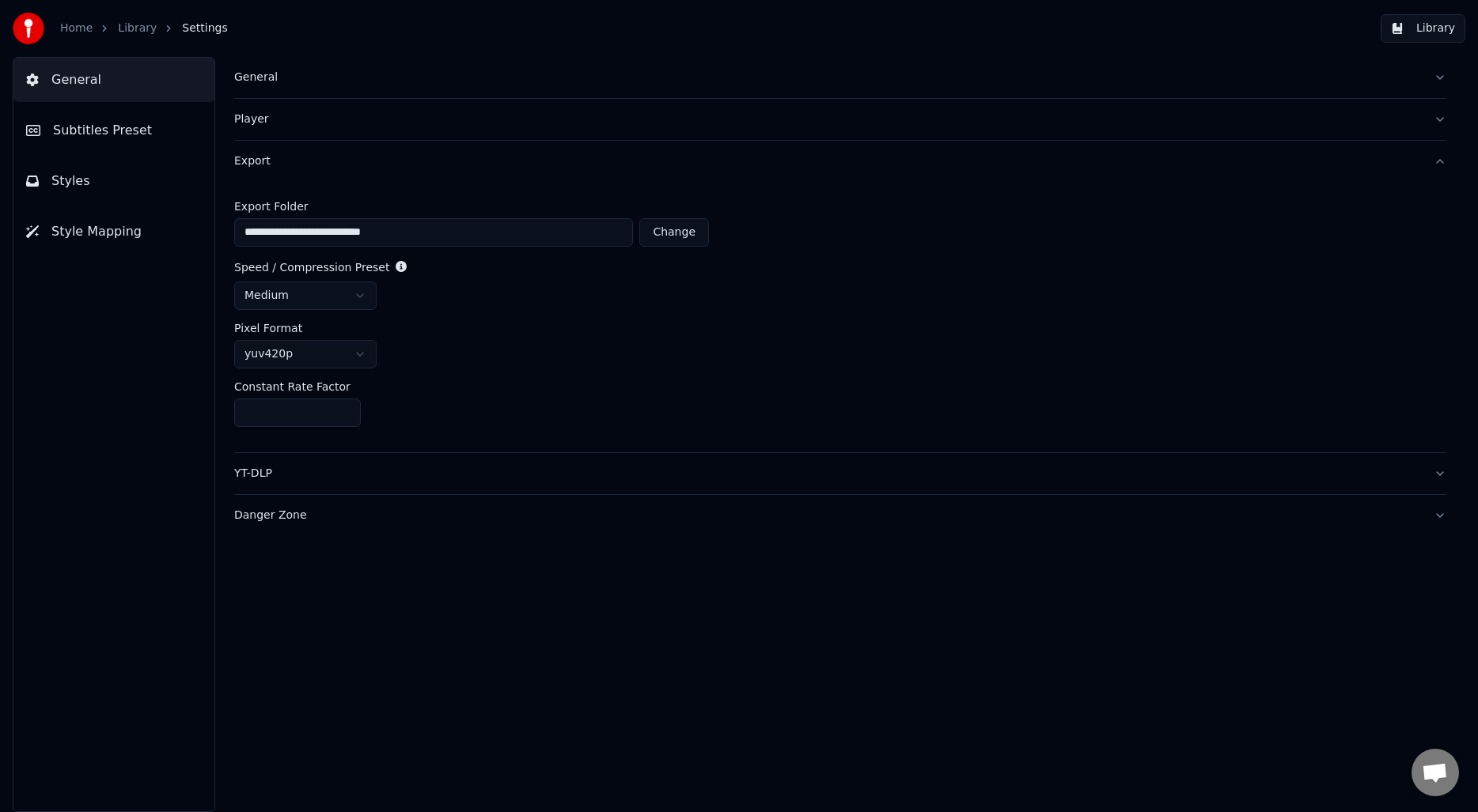
click at [698, 235] on button "Change" at bounding box center [674, 232] width 69 height 28
type input "**********"
click at [608, 620] on div "**********" at bounding box center [840, 434] width 1276 height 755
click at [161, 546] on div "General Subtitles Preset Styles Style Mapping" at bounding box center [113, 434] width 202 height 755
click at [326, 509] on div "Danger Zone" at bounding box center [828, 516] width 1187 height 16
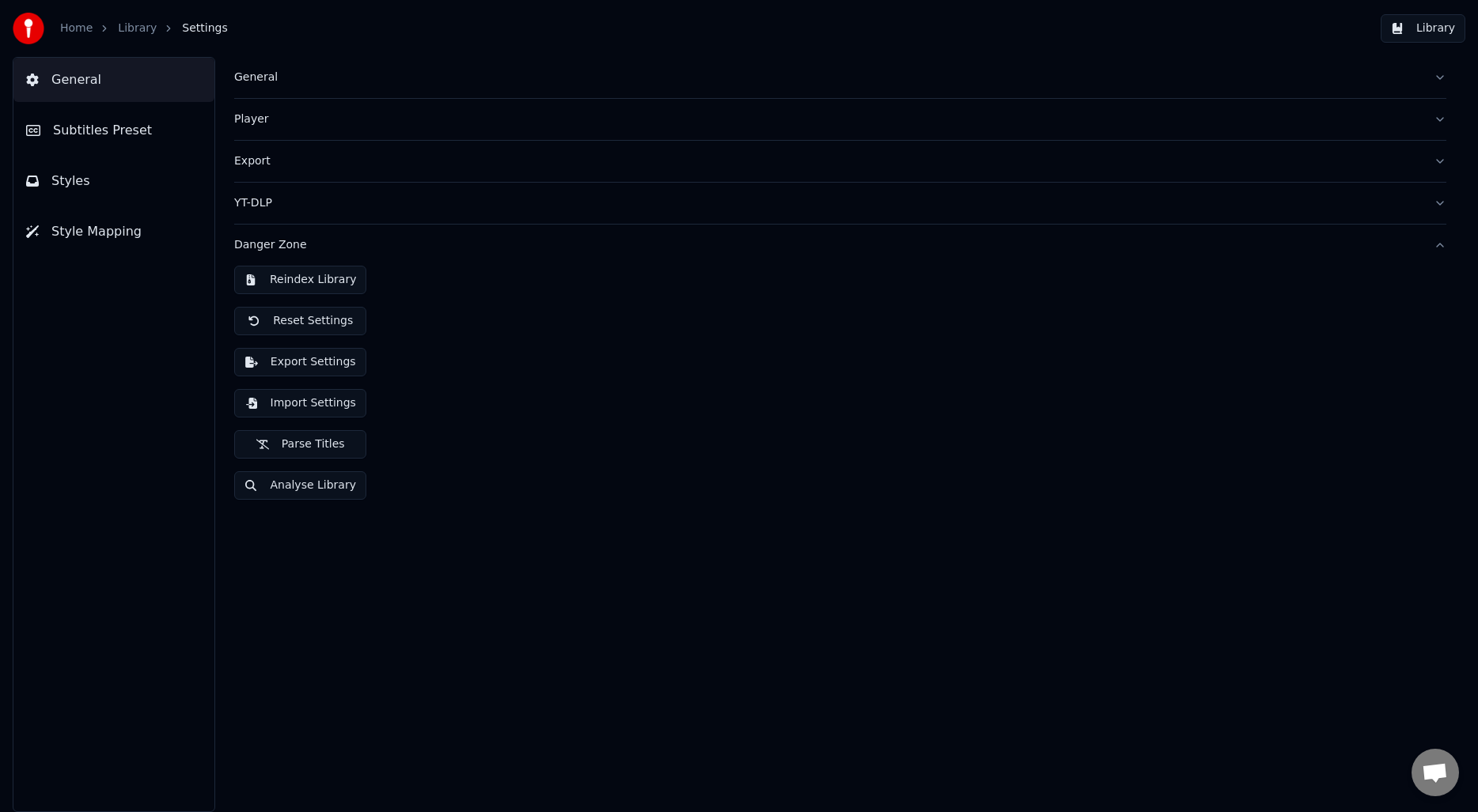
click at [329, 576] on div "General Player Export YT-DLP Danger Zone Reindex Library Reset Settings Export …" at bounding box center [840, 434] width 1276 height 755
click at [290, 450] on button "Parse Titles" at bounding box center [300, 444] width 132 height 28
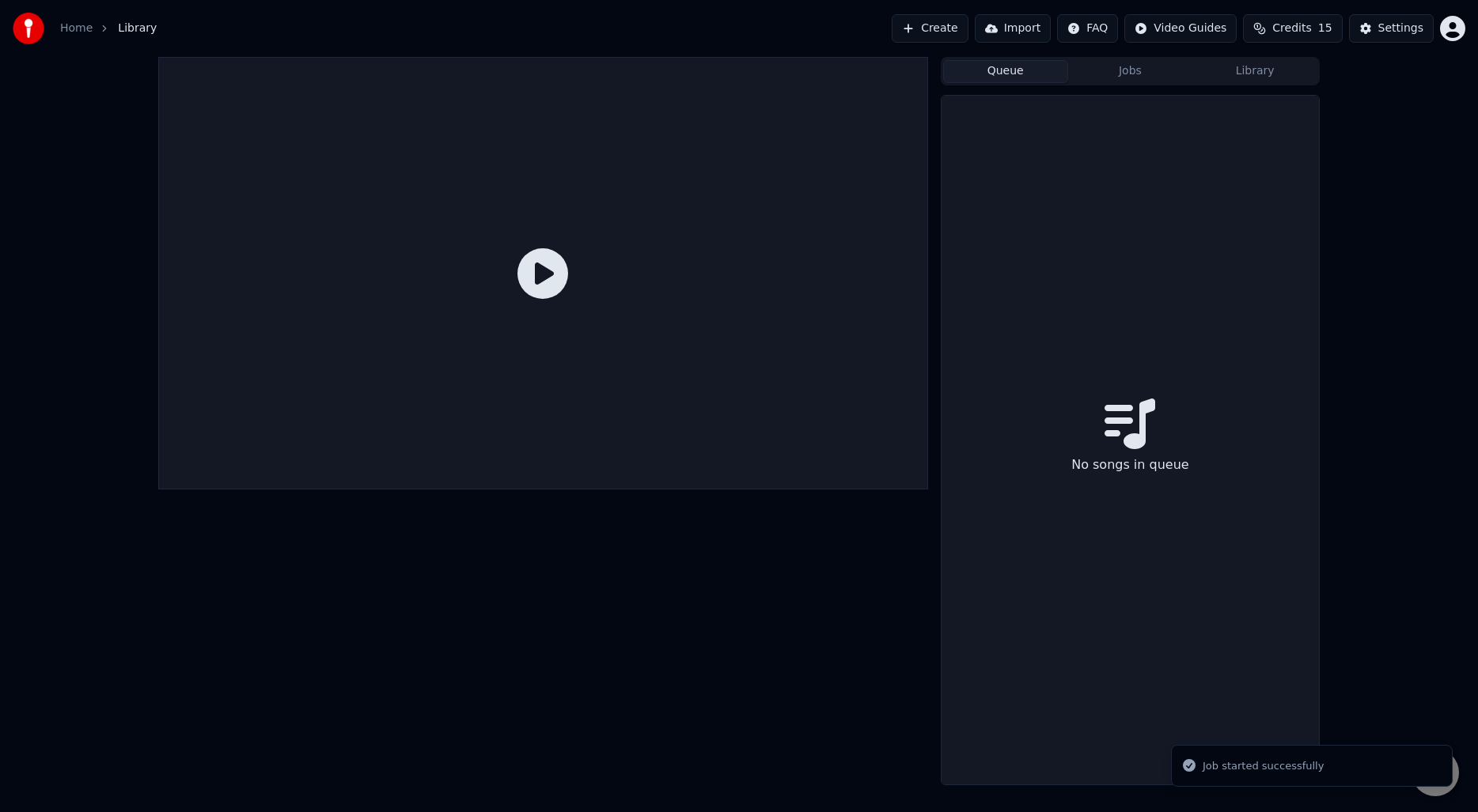
click at [1007, 72] on button "Queue" at bounding box center [1006, 71] width 125 height 22
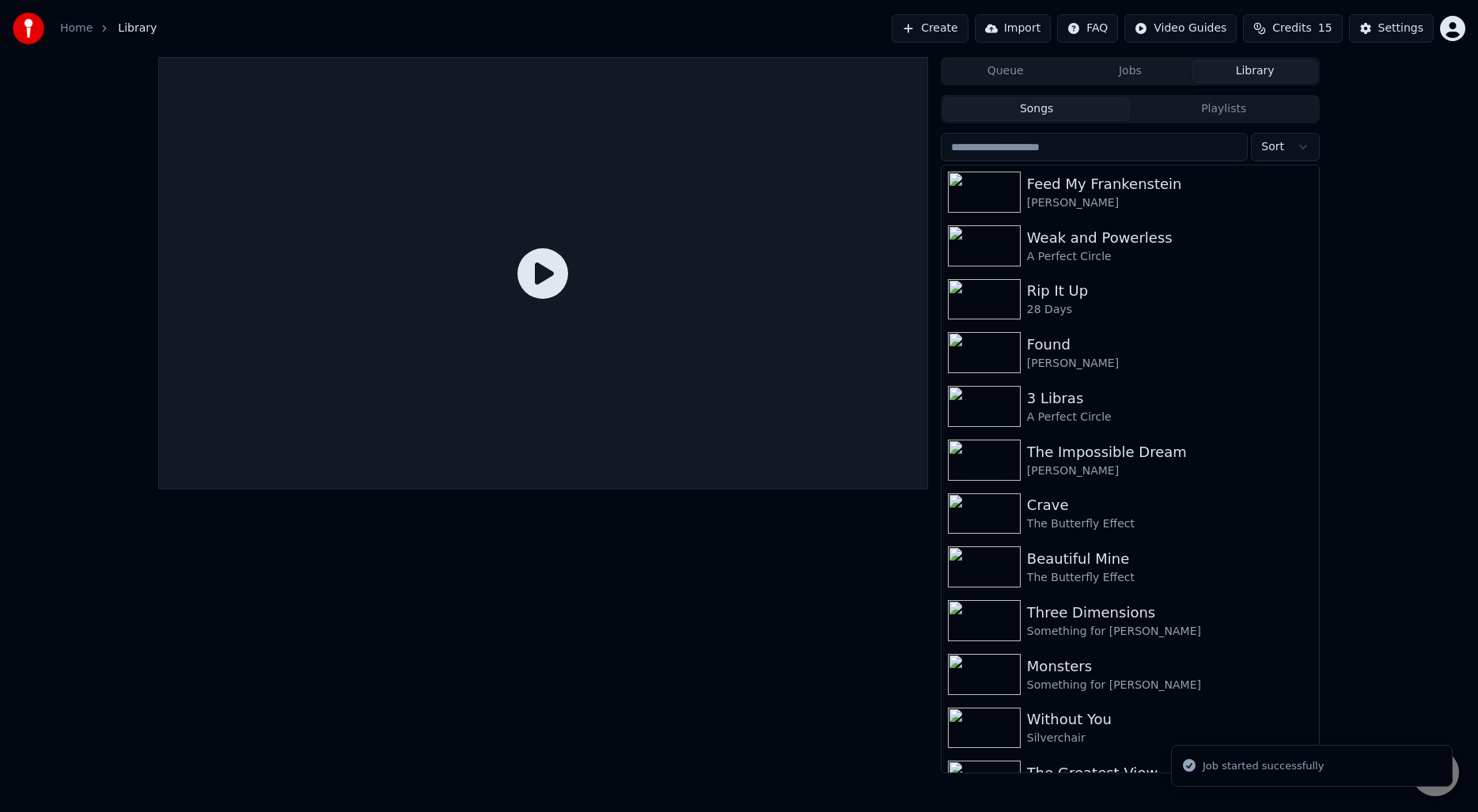
click at [1236, 63] on button "Library" at bounding box center [1255, 71] width 125 height 22
click at [1149, 71] on button "Jobs" at bounding box center [1131, 71] width 125 height 22
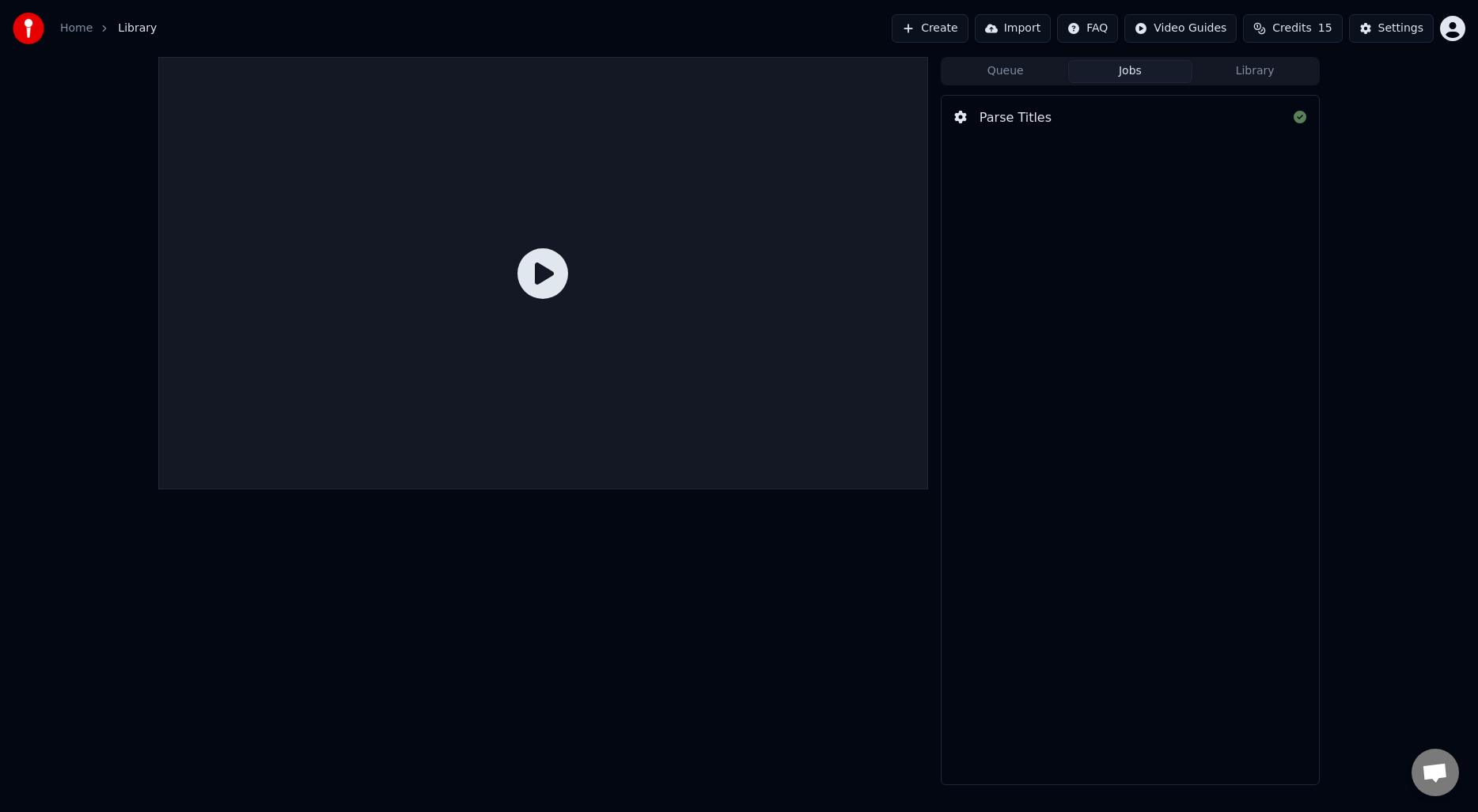
click at [1023, 68] on button "Queue" at bounding box center [1006, 71] width 125 height 22
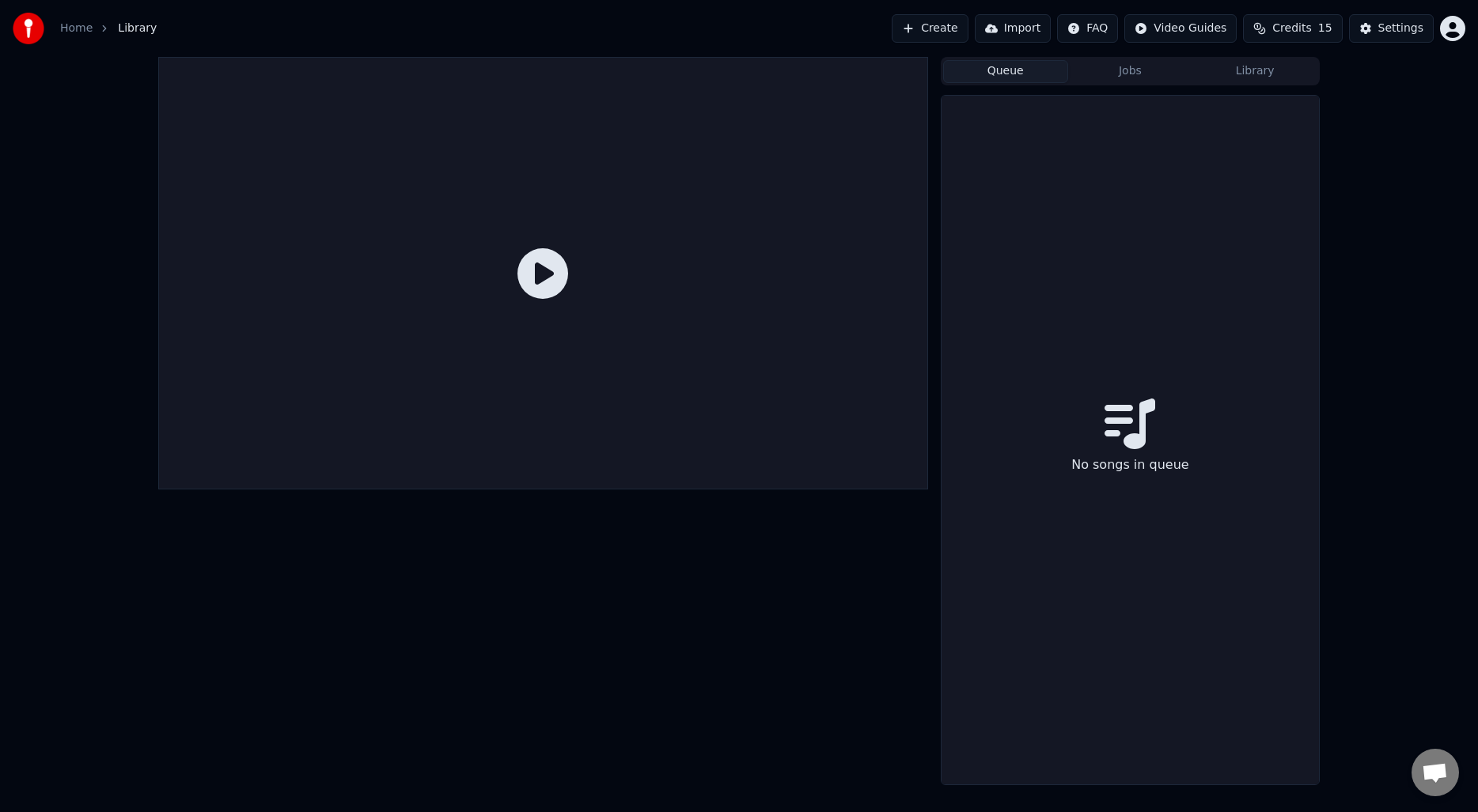
click at [557, 702] on div at bounding box center [543, 421] width 770 height 729
click at [1379, 21] on div "Settings" at bounding box center [1401, 28] width 45 height 16
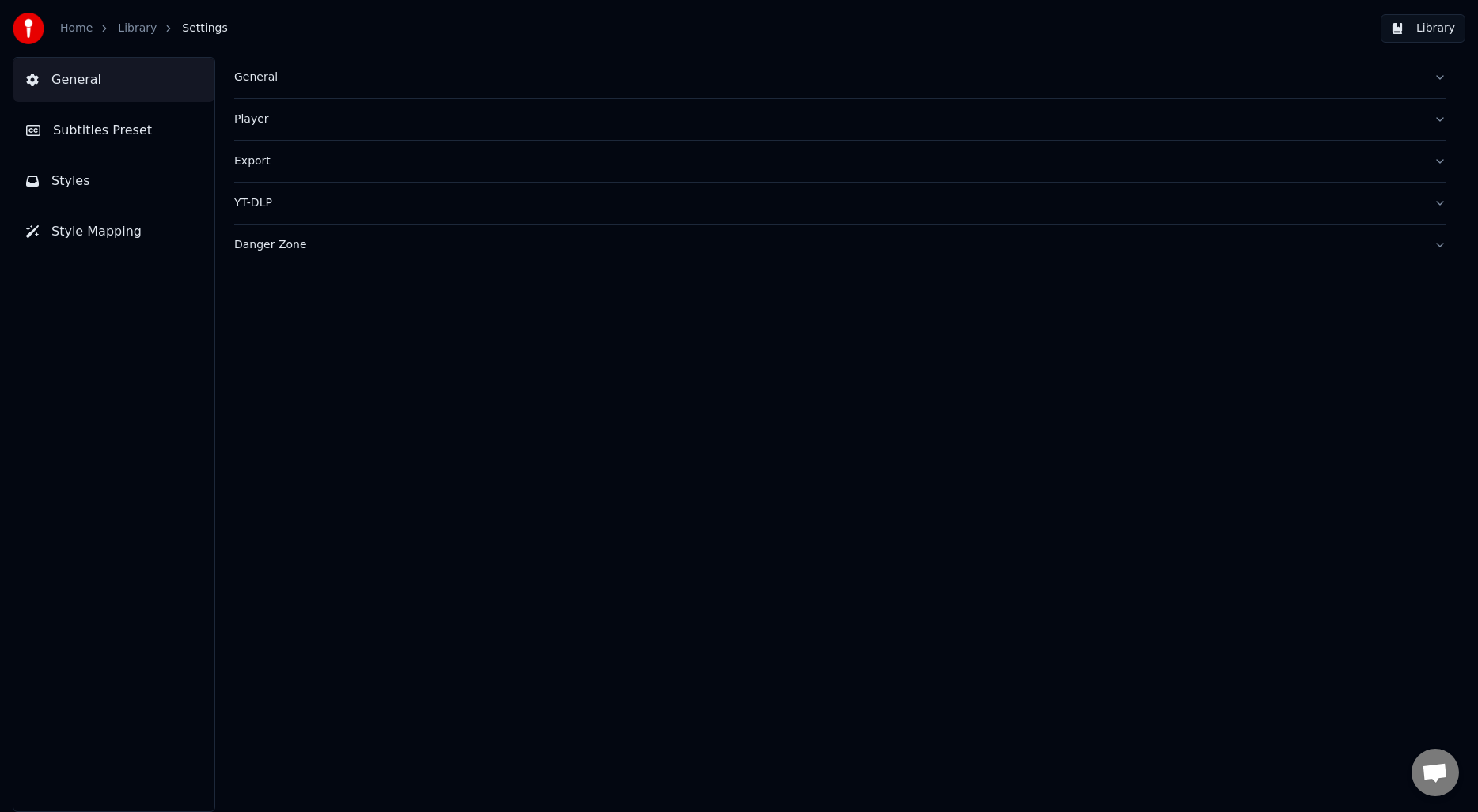
click at [305, 254] on button "Danger Zone" at bounding box center [841, 245] width 1212 height 41
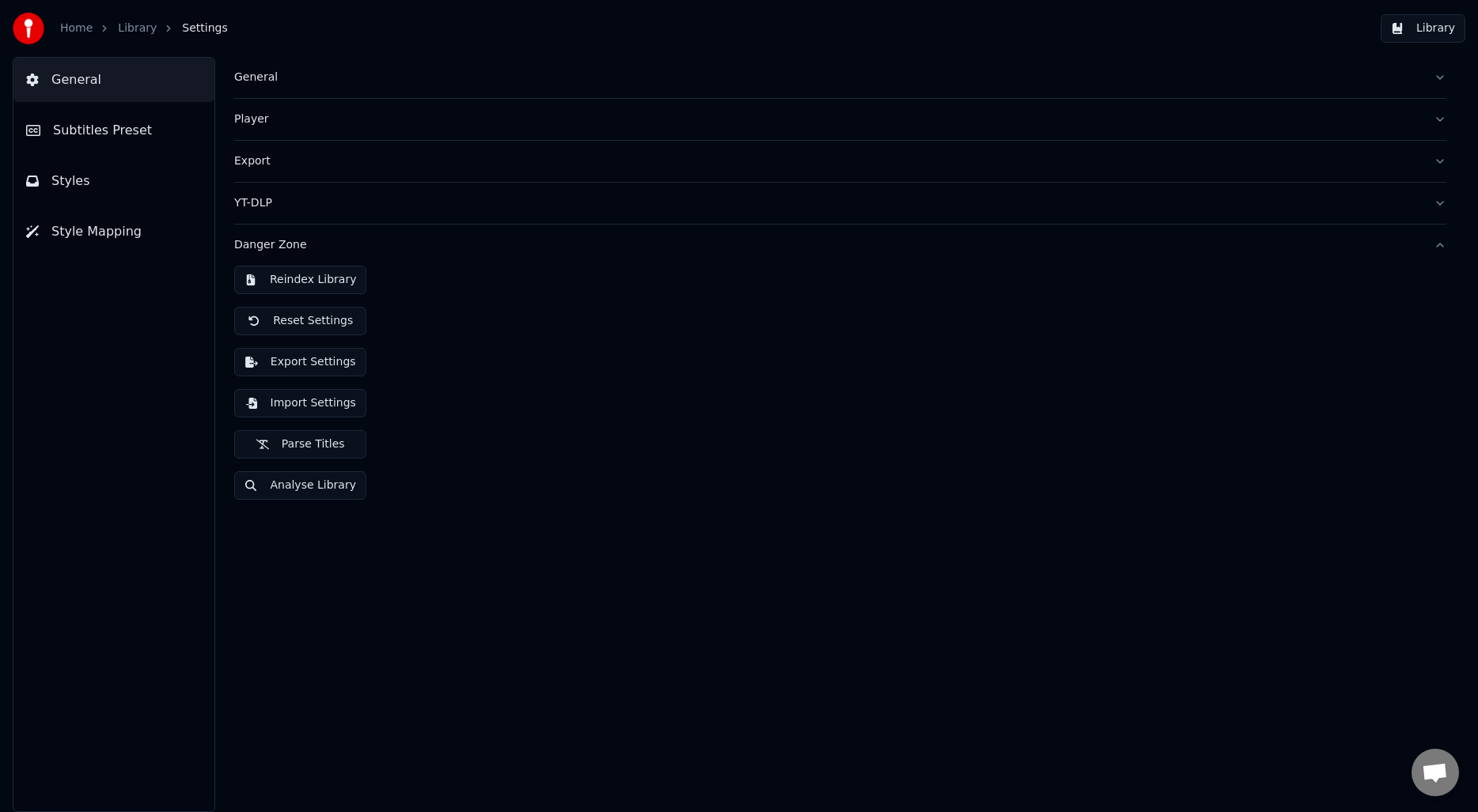
click at [299, 361] on button "Export Settings" at bounding box center [300, 362] width 132 height 28
click at [380, 584] on div "General Player Export YT-DLP Danger Zone Reindex Library Reset Settings Export …" at bounding box center [840, 434] width 1276 height 755
click at [295, 489] on button "Analyse Library" at bounding box center [300, 485] width 132 height 28
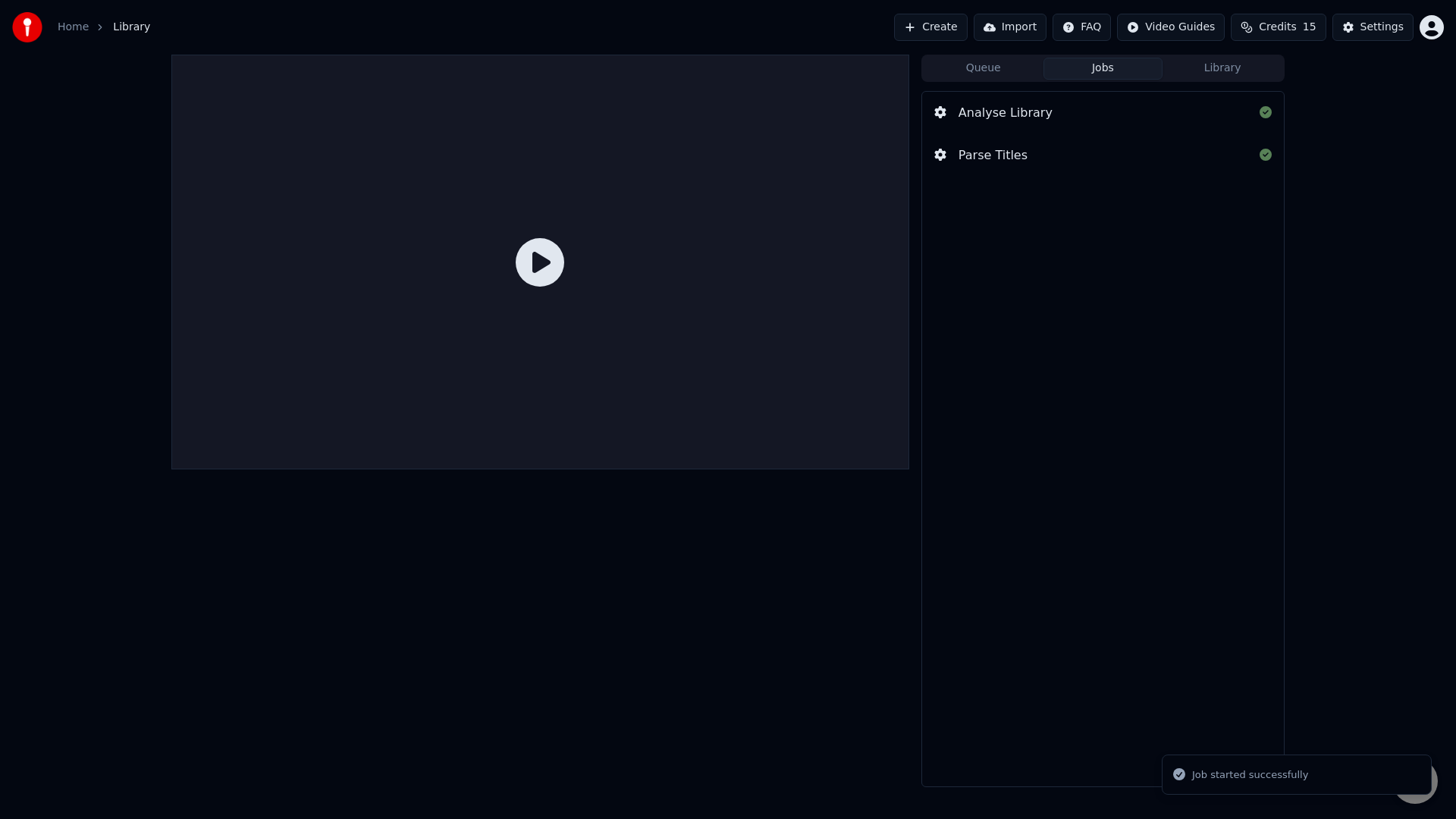
click at [292, 469] on div at bounding box center [541, 261] width 738 height 415
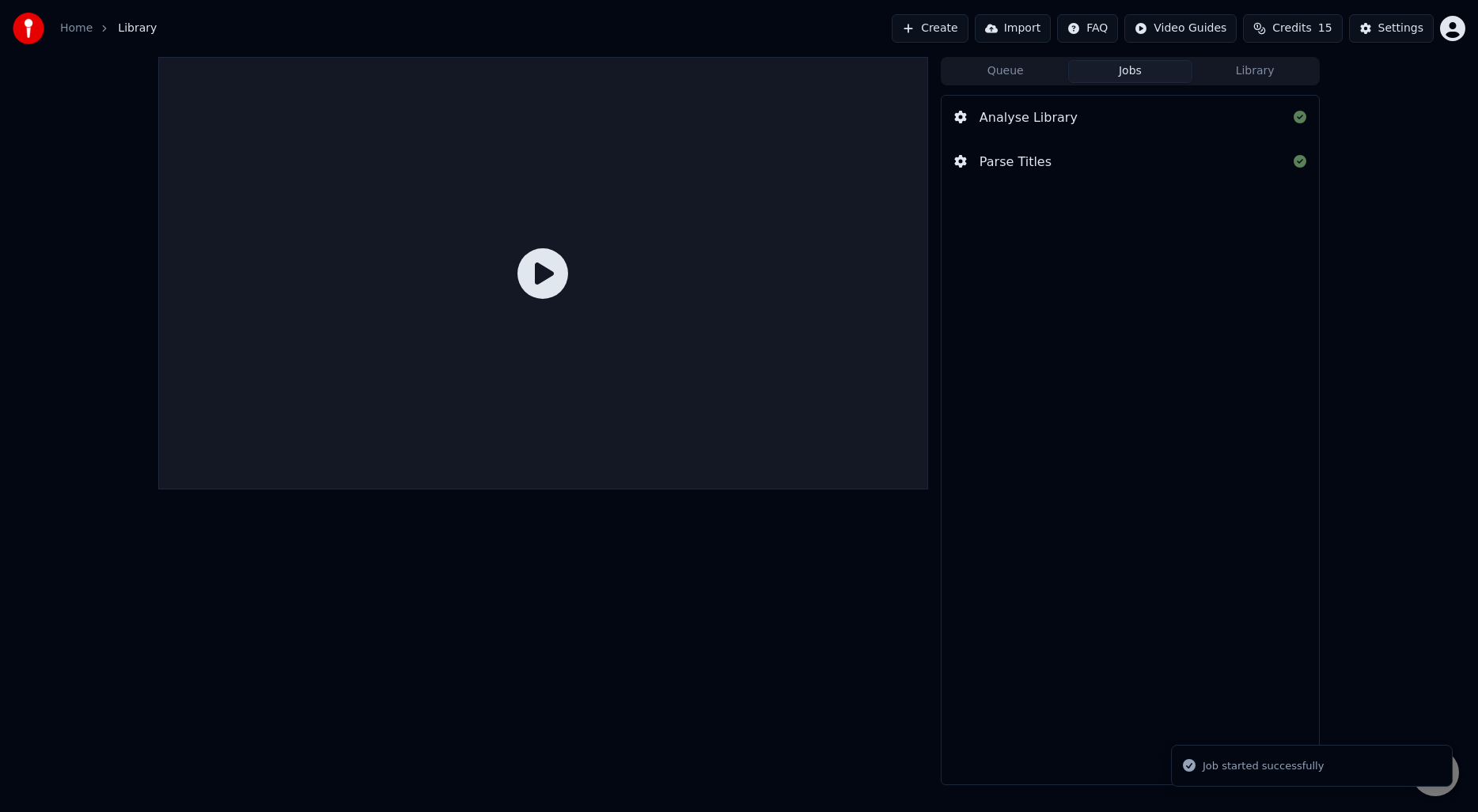
click at [1094, 111] on div "Analyse Library" at bounding box center [1130, 117] width 377 height 44
click at [1016, 185] on div "Analyse Library Parse Titles" at bounding box center [1130, 440] width 379 height 691
click at [1254, 73] on button "Library" at bounding box center [1255, 71] width 125 height 22
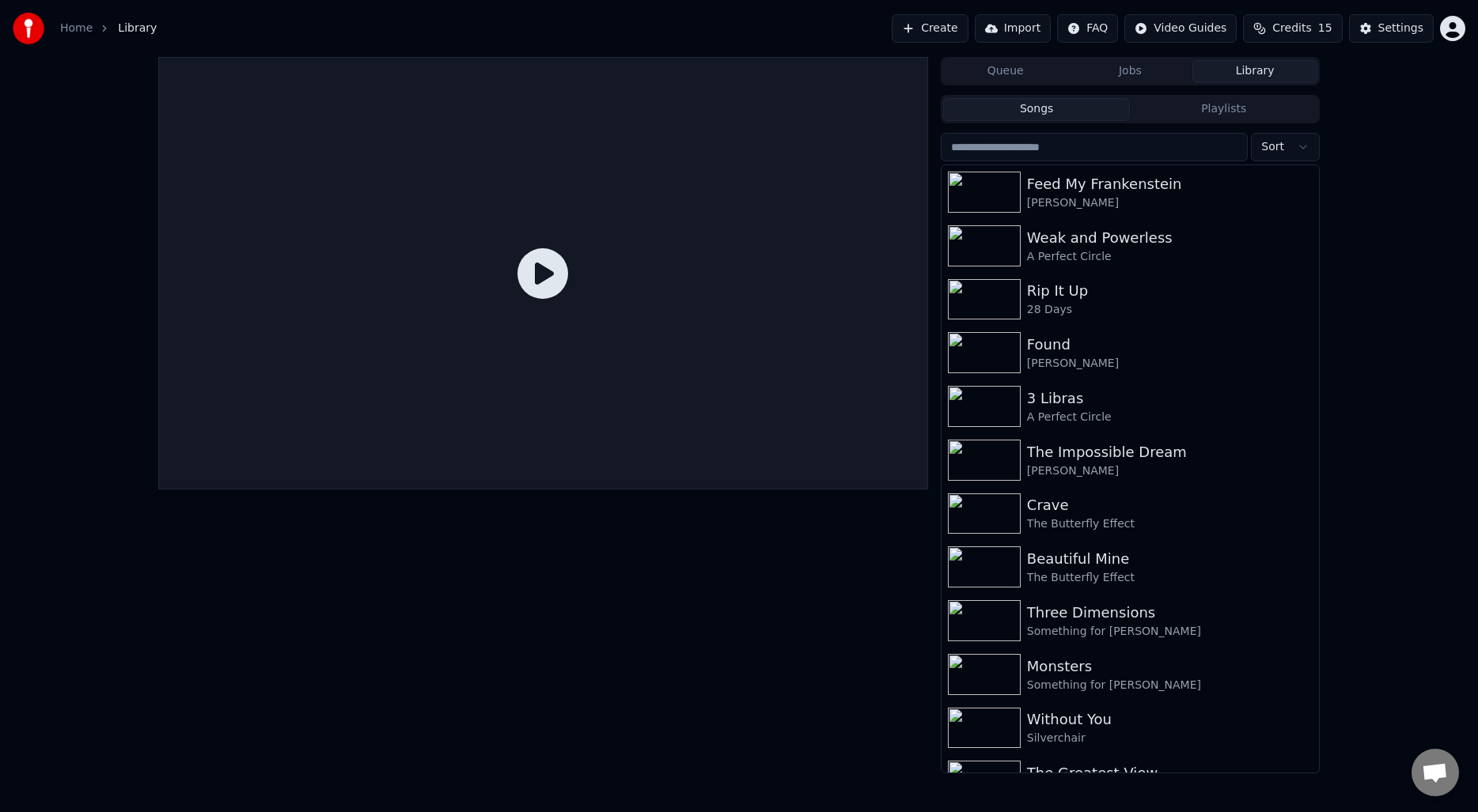
click at [1384, 22] on div "Settings" at bounding box center [1401, 28] width 45 height 16
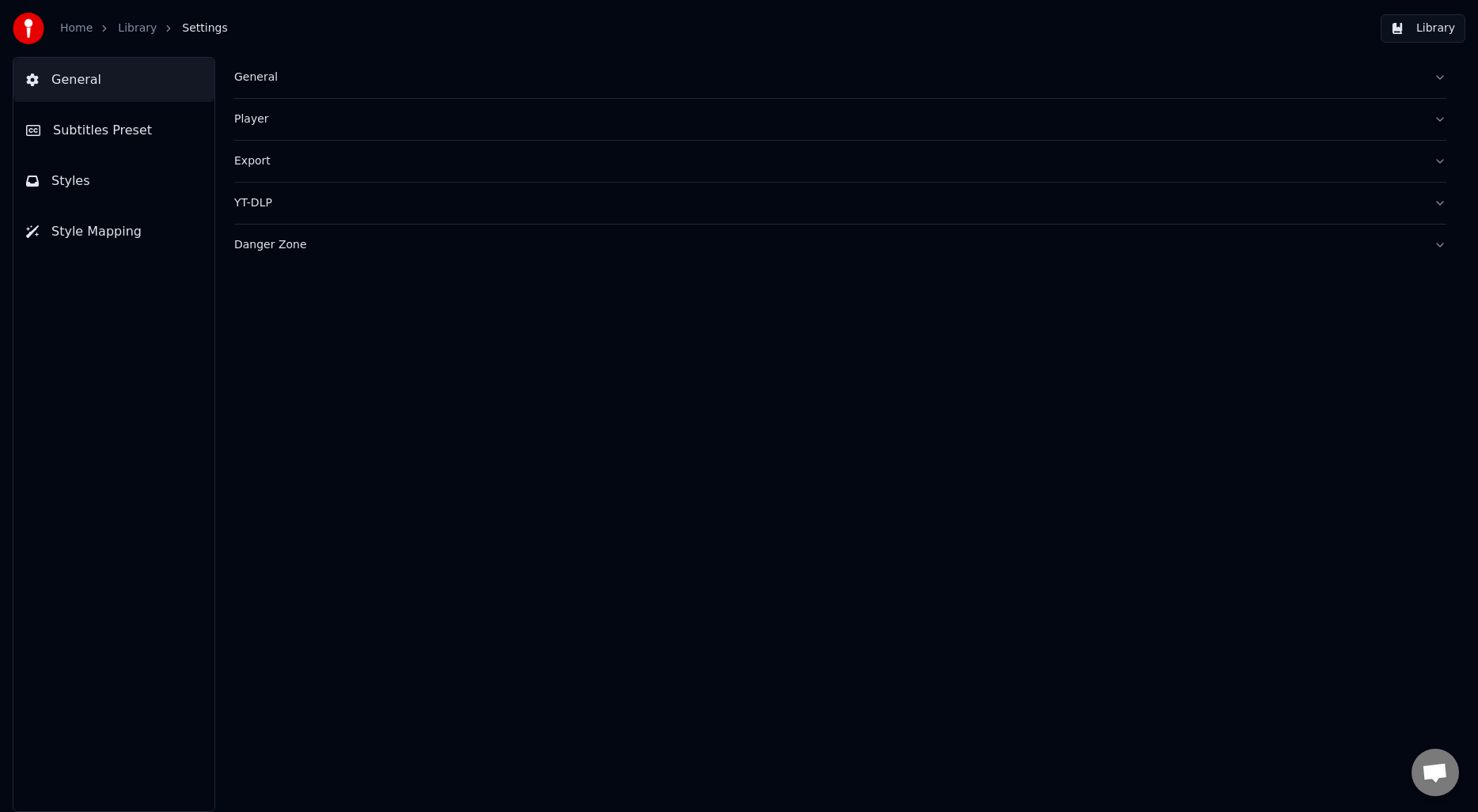
click at [322, 247] on div "Danger Zone" at bounding box center [828, 245] width 1187 height 16
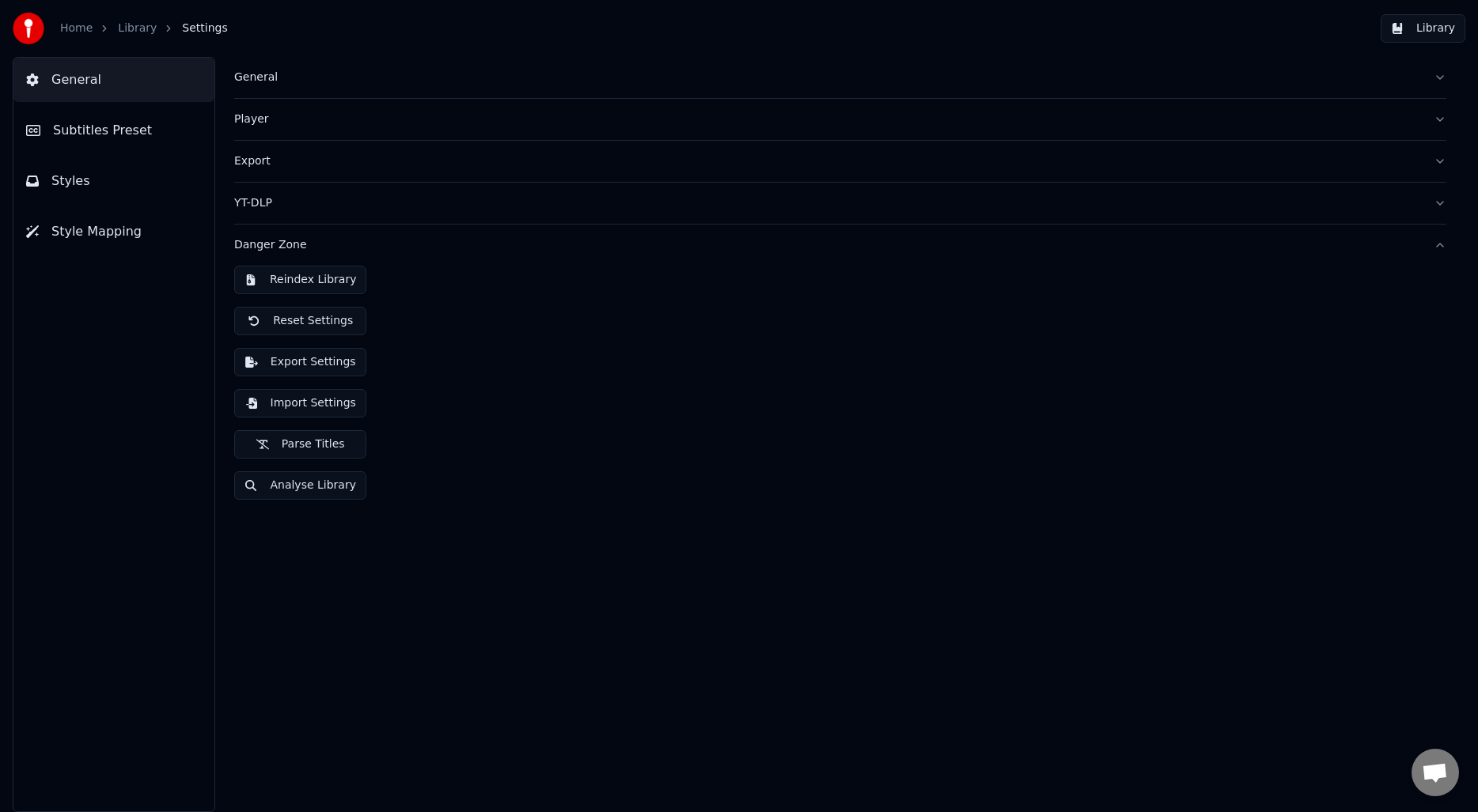
click at [324, 275] on button "Reindex Library" at bounding box center [300, 279] width 132 height 28
click at [1427, 27] on button "Library" at bounding box center [1422, 28] width 85 height 28
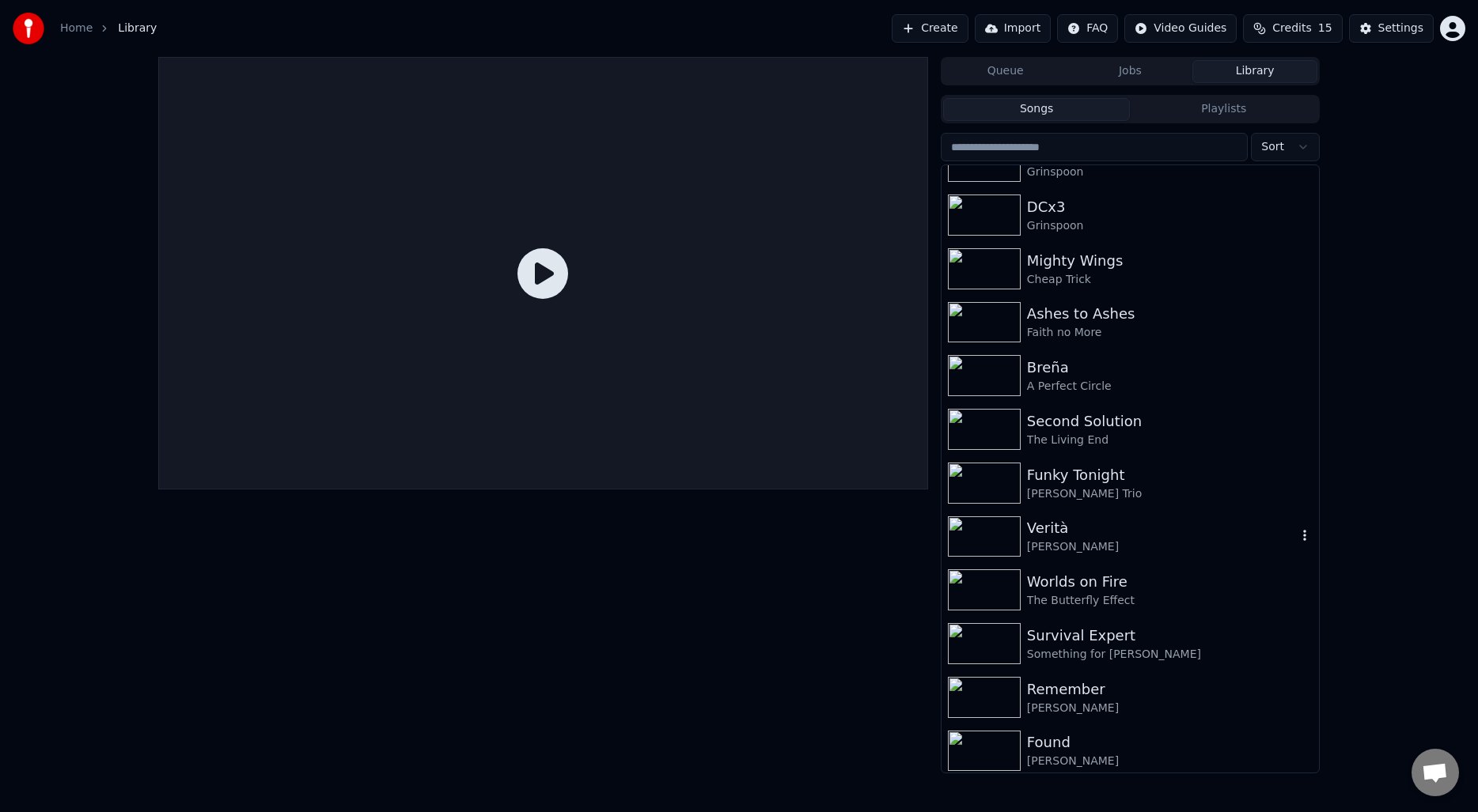
scroll to position [3746, 0]
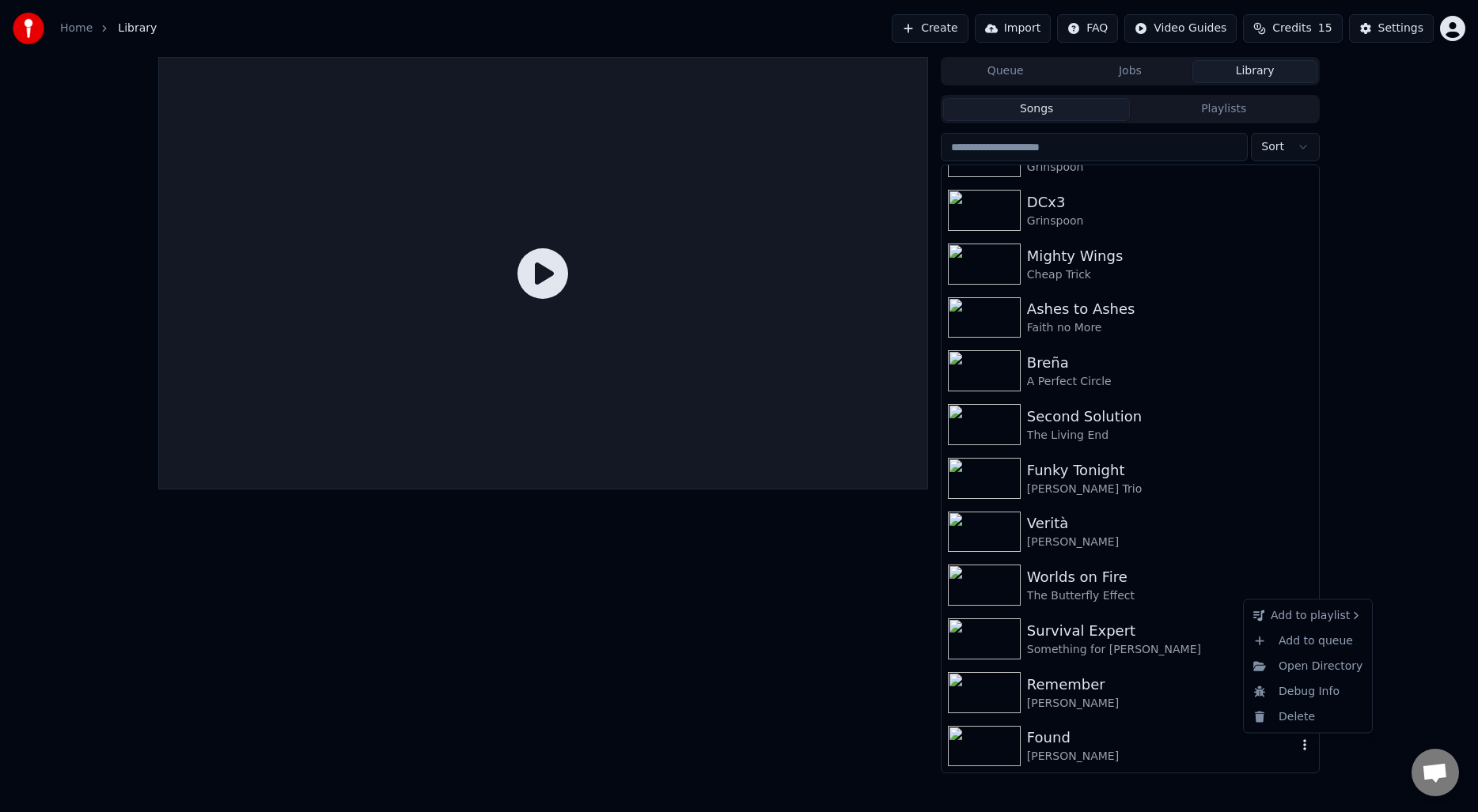
click at [1307, 746] on icon "button" at bounding box center [1305, 745] width 16 height 13
click at [1317, 717] on div "Delete" at bounding box center [1308, 716] width 122 height 25
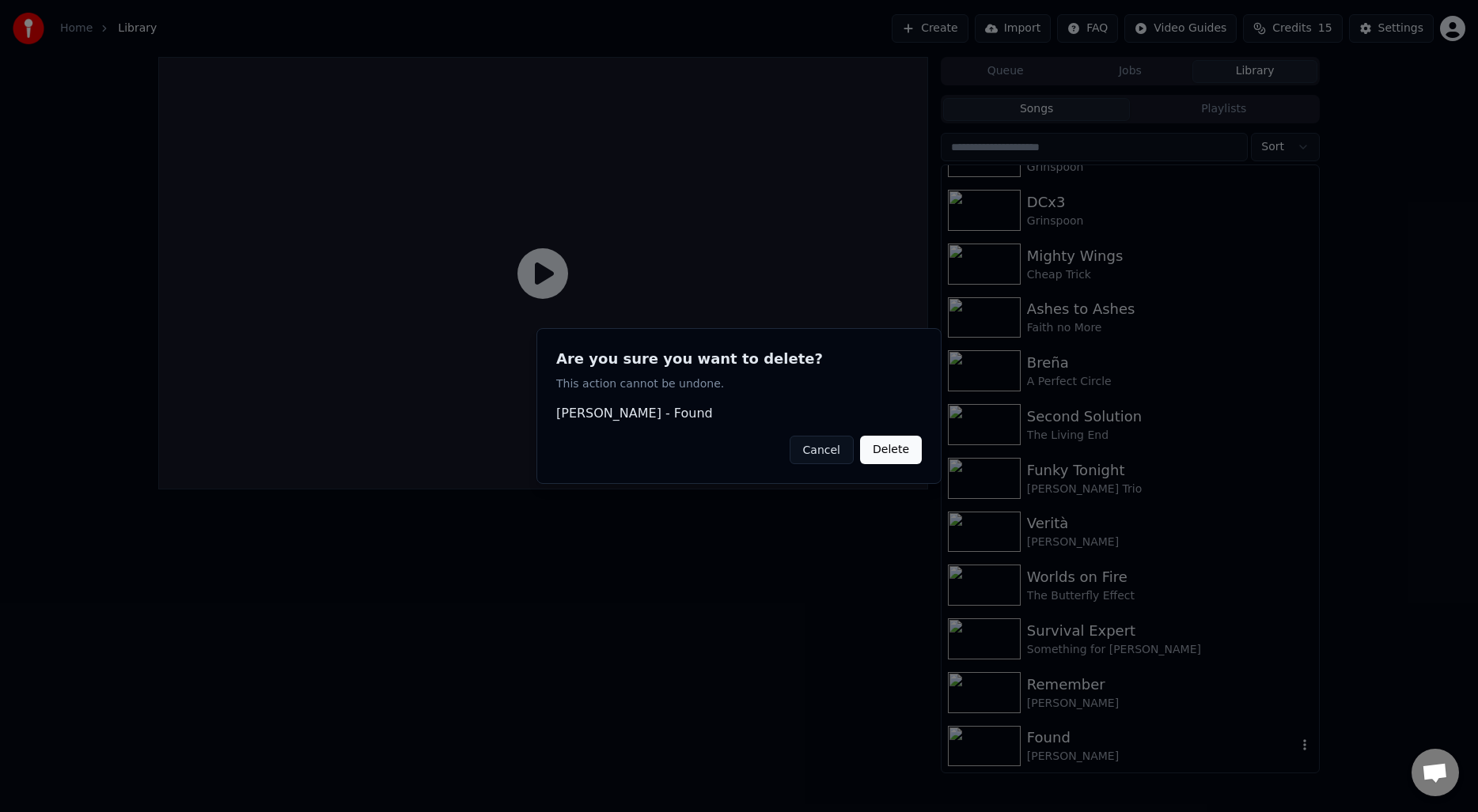
click at [897, 458] on button "Delete" at bounding box center [891, 449] width 62 height 28
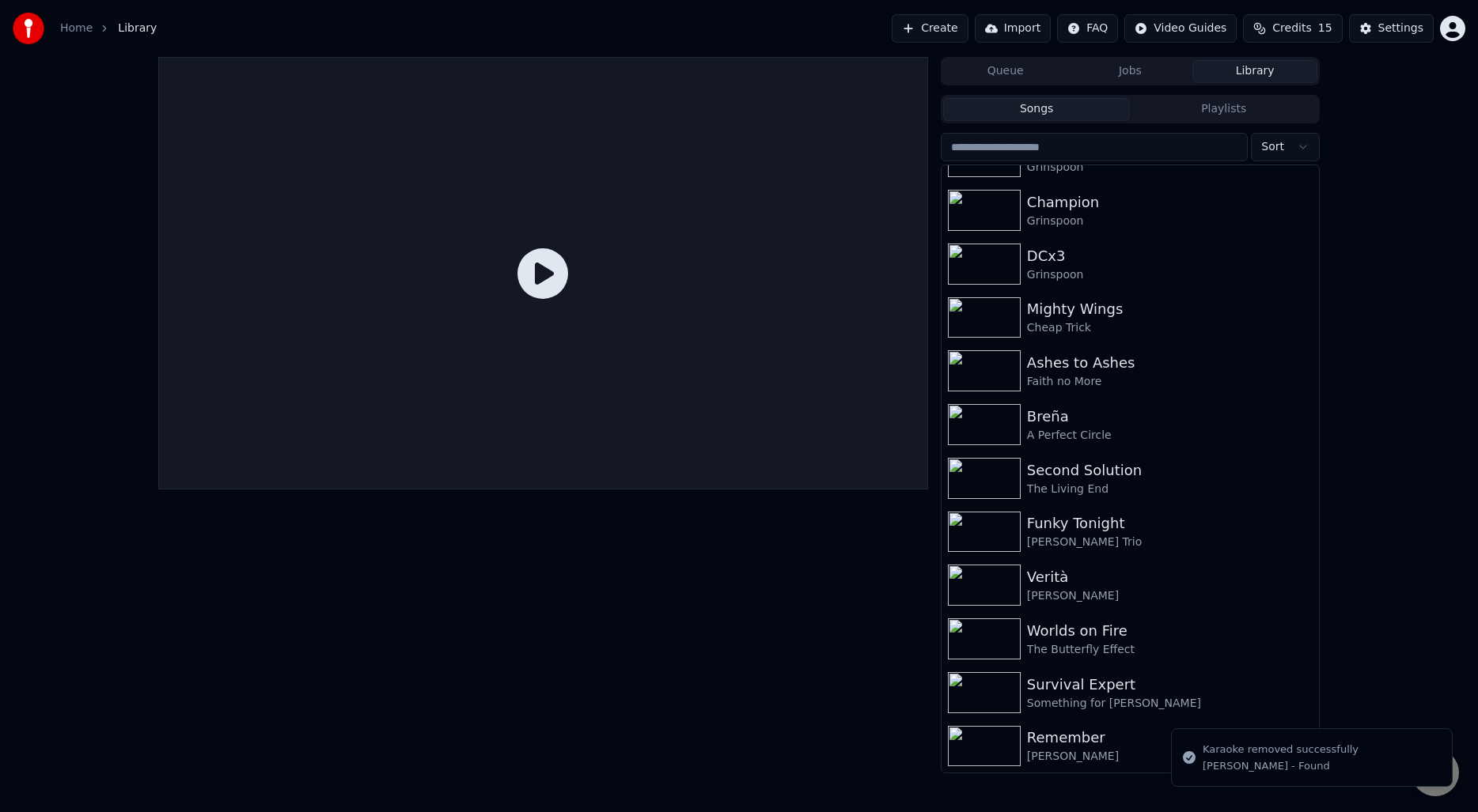
scroll to position [3693, 0]
click at [1431, 665] on div "Queue Jobs Library Songs Playlists Sort Beautiful World [PERSON_NAME] Just [PER…" at bounding box center [739, 414] width 1478 height 716
click at [1110, 434] on div "A Perfect Circle" at bounding box center [1162, 436] width 270 height 16
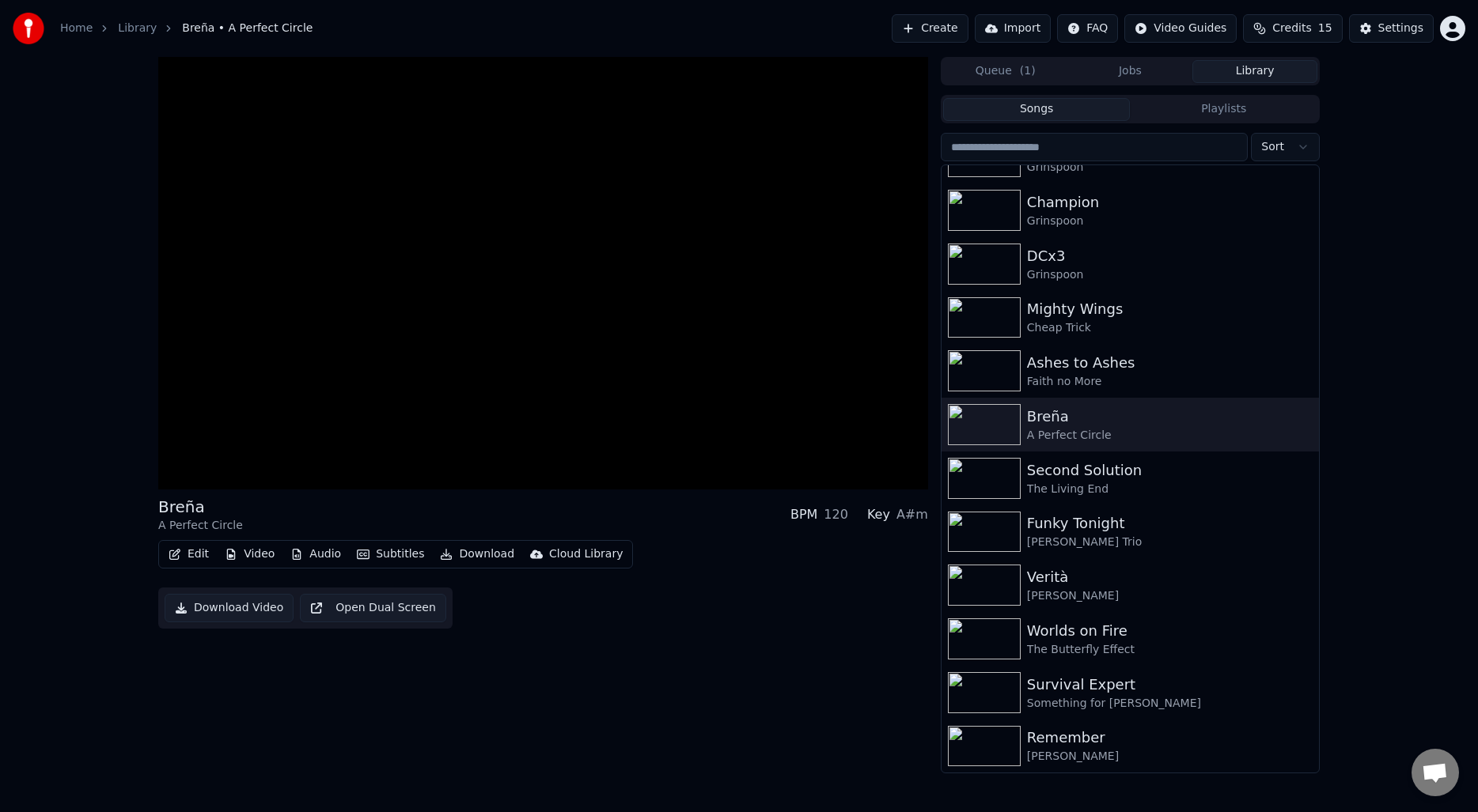
click at [324, 596] on div "Breña A Perfect Circle BPM 120 Key A#m Edit Video Audio Subtitles Download Clo…" at bounding box center [543, 414] width 770 height 716
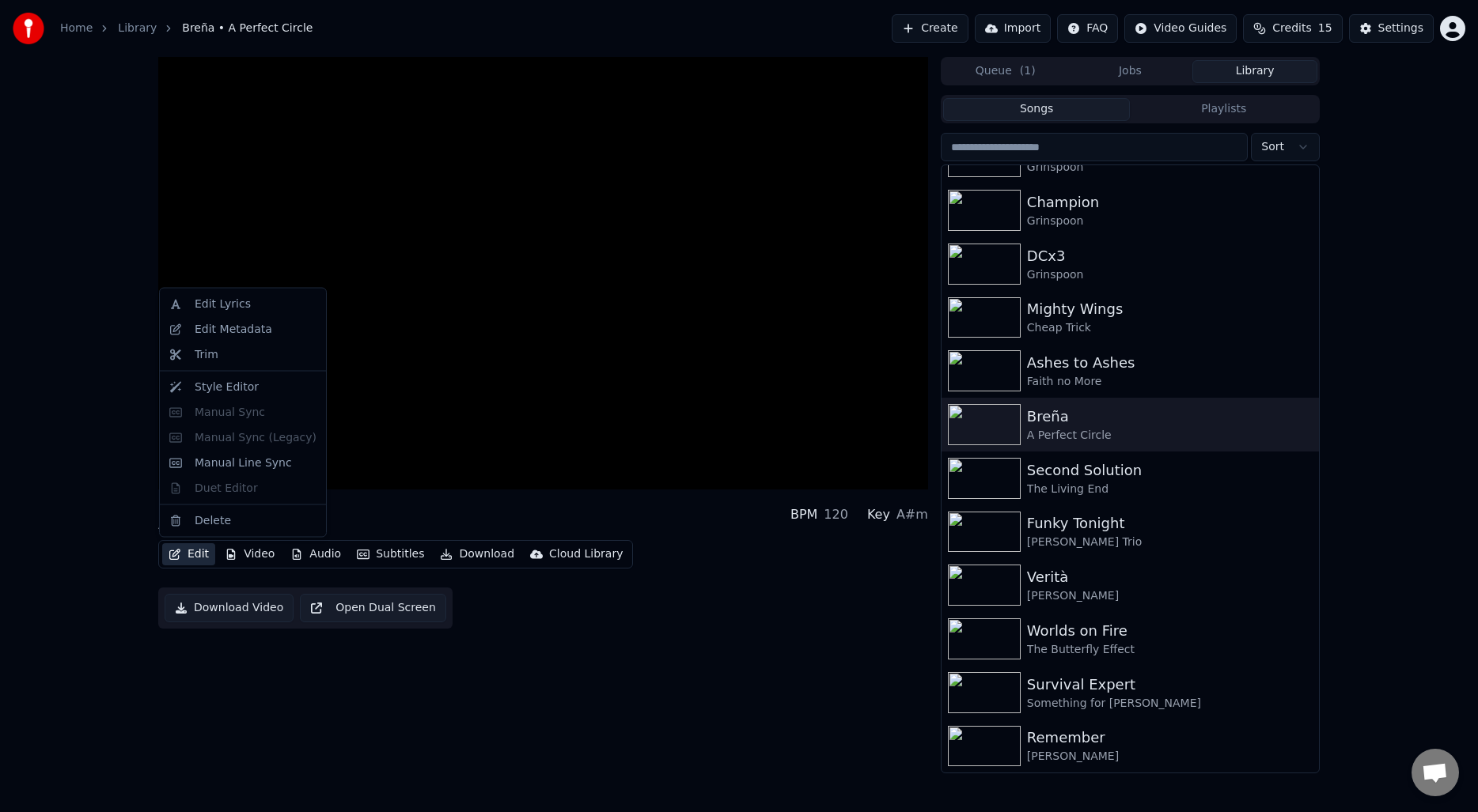
click at [192, 560] on button "Edit" at bounding box center [189, 554] width 53 height 22
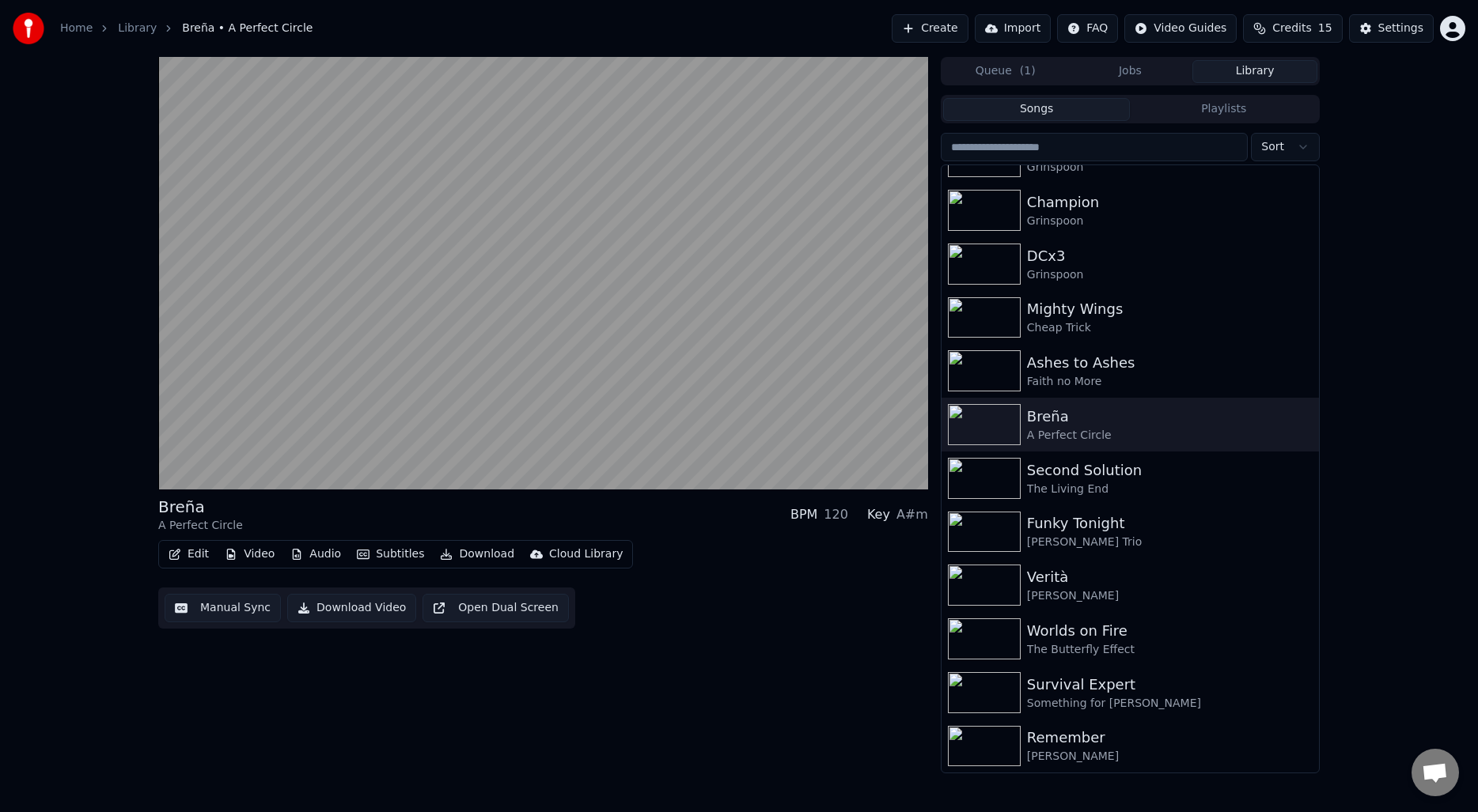
click at [355, 763] on div "Breña A Perfect Circle BPM 120 Key A#m Edit Video Audio Subtitles Download Clo…" at bounding box center [543, 414] width 770 height 716
click at [447, 718] on div "Breña A Perfect Circle BPM 120 Key A#m Edit Video Audio Subtitles Download Clo…" at bounding box center [543, 414] width 770 height 716
click at [168, 559] on icon "button" at bounding box center [174, 554] width 13 height 11
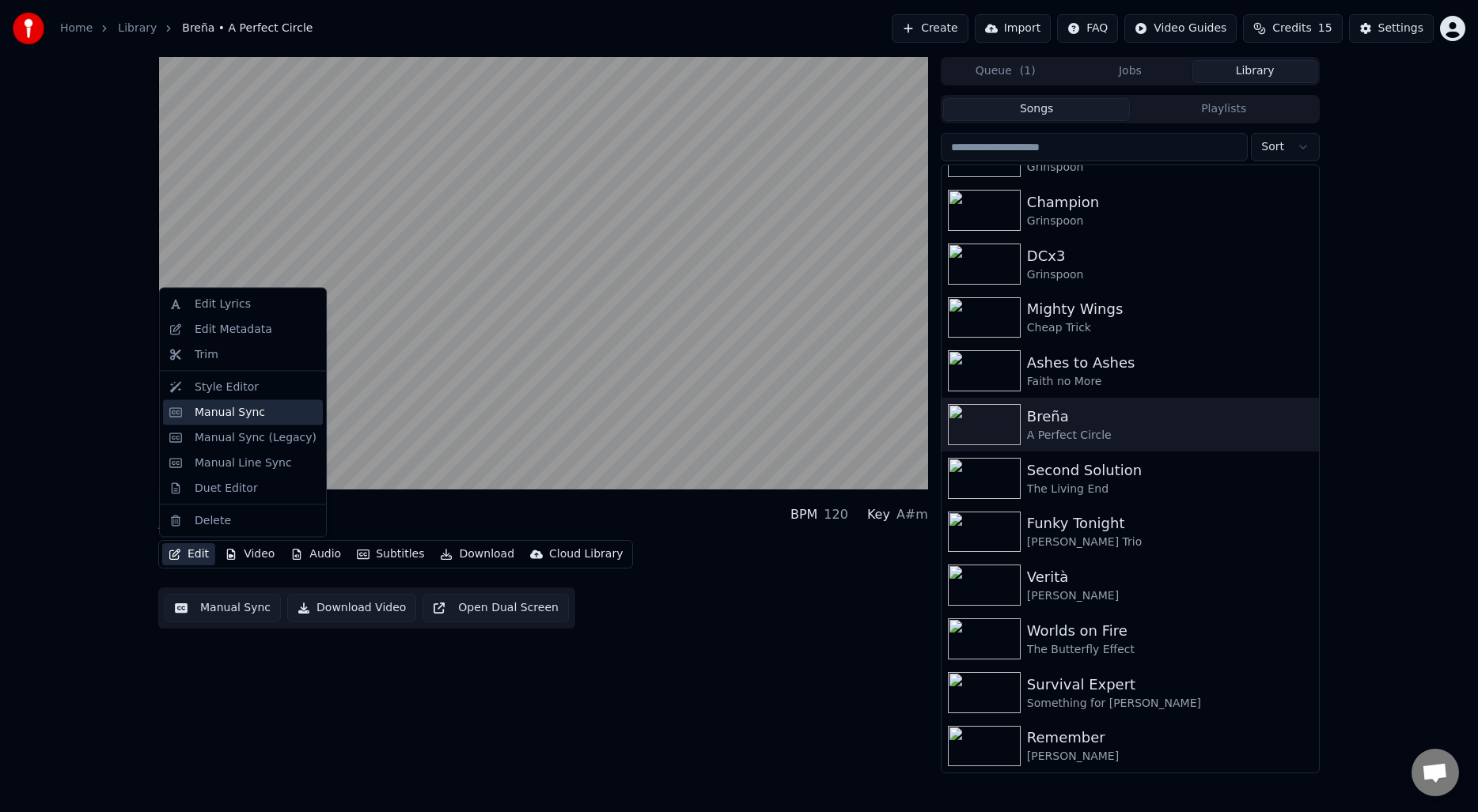
click at [218, 410] on div "Manual Sync" at bounding box center [230, 412] width 70 height 16
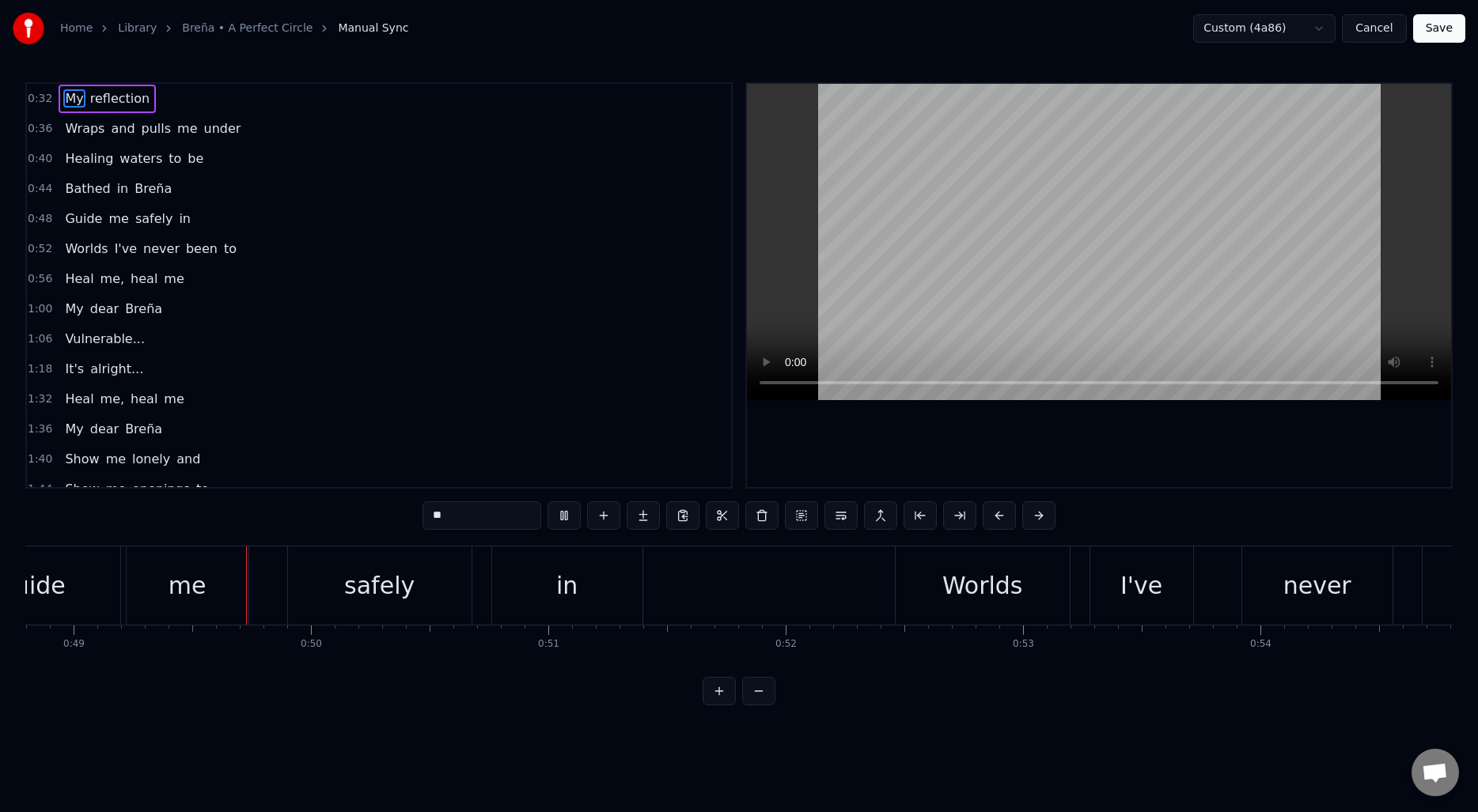
scroll to position [0, 11585]
click at [1330, 31] on html "Home Library Breña • A Perfect Circle Manual Sync Custom (4a86) Cancel Save 0:…" at bounding box center [739, 365] width 1478 height 731
click at [562, 723] on html "Home Library Breña • A Perfect Circle Manual Sync Custom (4a86) Cancel Save 0:…" at bounding box center [739, 365] width 1478 height 731
